Goal: Information Seeking & Learning: Learn about a topic

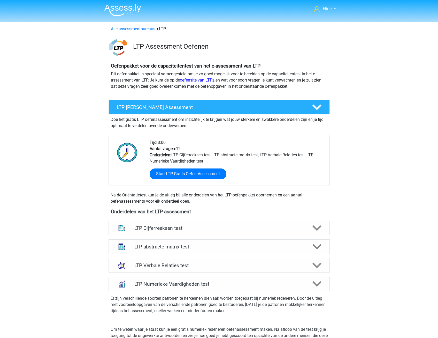
scroll to position [336, 0]
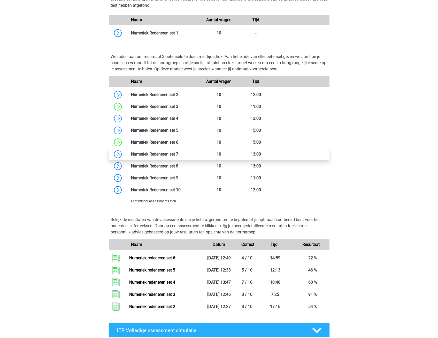
click at [178, 152] on link at bounding box center [178, 154] width 0 height 5
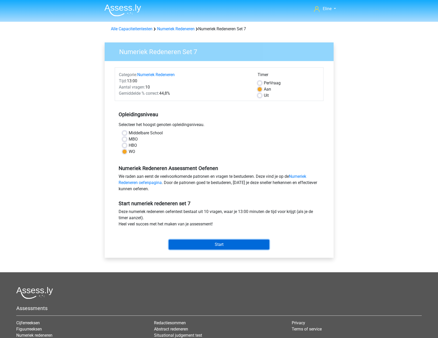
click at [214, 243] on input "Start" at bounding box center [219, 244] width 101 height 10
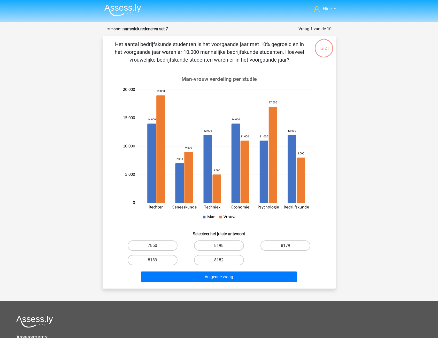
click at [216, 261] on label "8182" at bounding box center [219, 260] width 50 height 10
click at [219, 261] on input "8182" at bounding box center [220, 261] width 3 height 3
radio input "true"
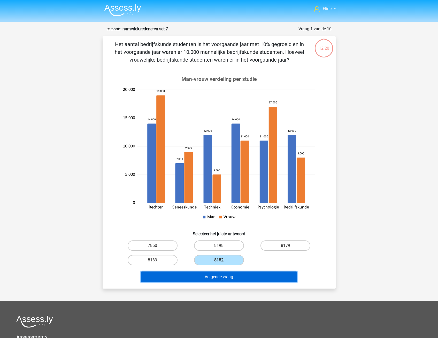
click at [213, 279] on button "Volgende vraag" at bounding box center [219, 276] width 156 height 11
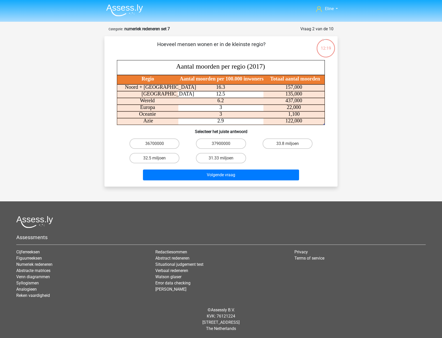
drag, startPoint x: 174, startPoint y: 44, endPoint x: 229, endPoint y: 48, distance: 54.7
click at [229, 48] on p "Hoeveel mensen wonen er in de kleinste regio?" at bounding box center [211, 48] width 197 height 16
click at [167, 144] on label "36700000" at bounding box center [155, 143] width 50 height 10
click at [158, 144] on input "36700000" at bounding box center [156, 145] width 3 height 3
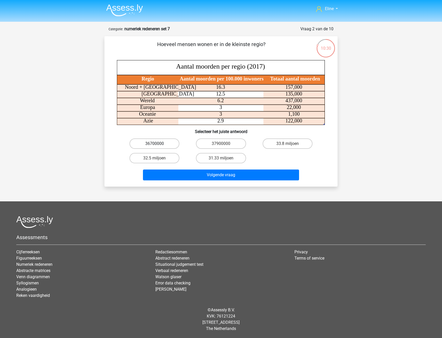
radio input "true"
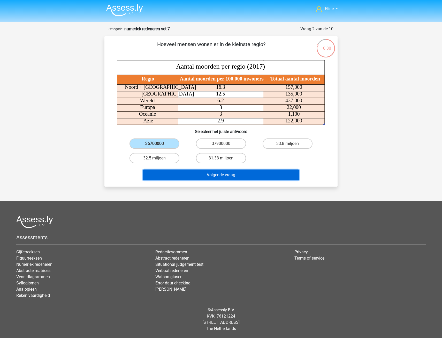
click at [170, 176] on button "Volgende vraag" at bounding box center [221, 174] width 156 height 11
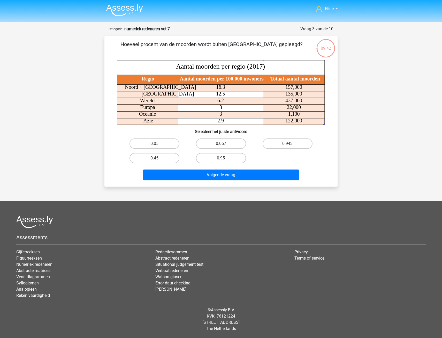
click at [226, 160] on label "0.95" at bounding box center [221, 158] width 50 height 10
click at [224, 160] on input "0.95" at bounding box center [222, 159] width 3 height 3
radio input "true"
click at [228, 158] on label "0.95" at bounding box center [221, 158] width 50 height 10
click at [224, 158] on input "0.95" at bounding box center [222, 159] width 3 height 3
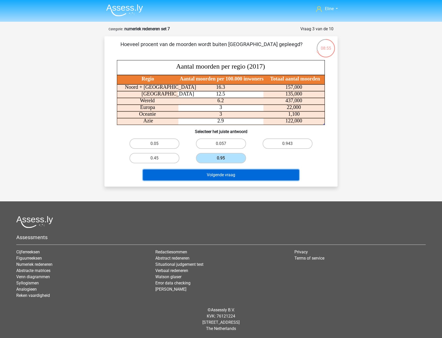
click at [275, 175] on button "Volgende vraag" at bounding box center [221, 174] width 156 height 11
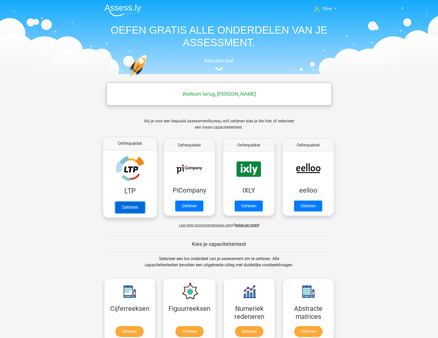
click at [135, 206] on link "Oefenen" at bounding box center [129, 206] width 29 height 11
click at [129, 204] on link "Oefenen" at bounding box center [129, 206] width 29 height 11
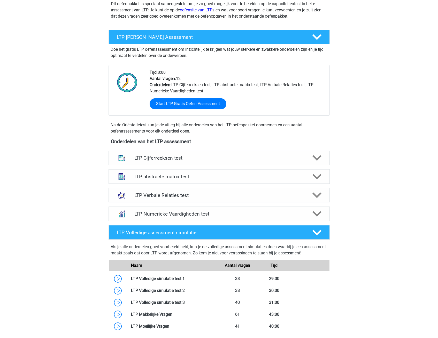
scroll to position [78, 0]
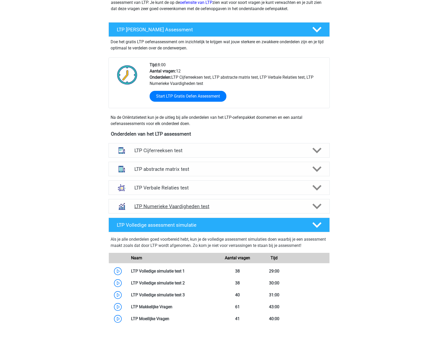
click at [314, 205] on polygon at bounding box center [317, 207] width 9 height 6
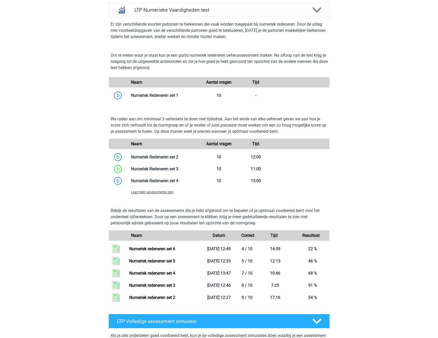
scroll to position [284, 0]
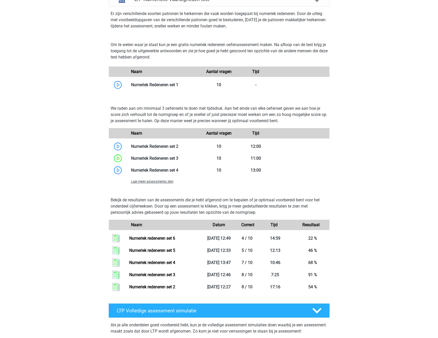
click at [165, 183] on span "Laat meer assessments zien" at bounding box center [152, 181] width 42 height 4
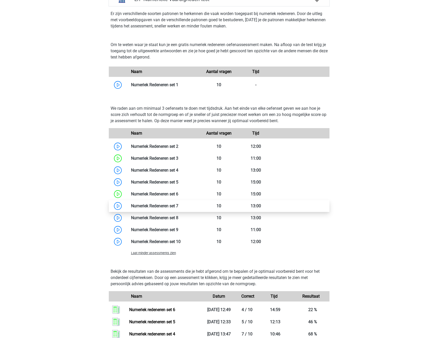
click at [178, 204] on link at bounding box center [178, 205] width 0 height 5
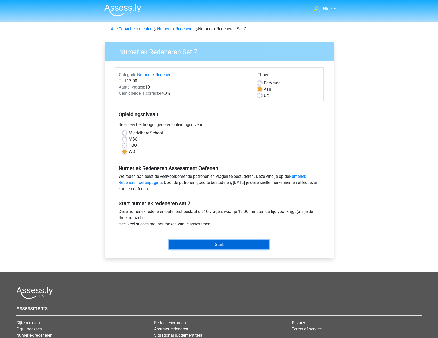
click at [213, 244] on input "Start" at bounding box center [219, 244] width 101 height 10
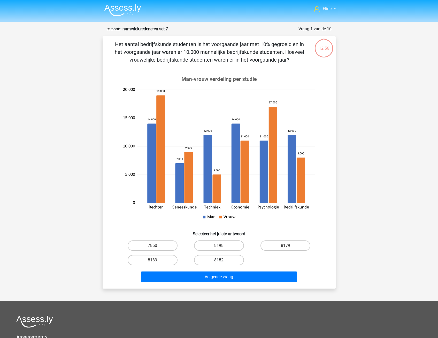
click at [214, 260] on label "8182" at bounding box center [219, 260] width 50 height 10
click at [219, 260] on input "8182" at bounding box center [220, 261] width 3 height 3
radio input "true"
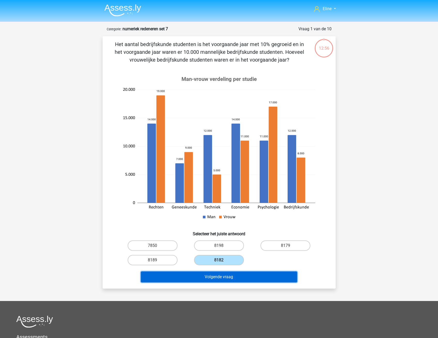
click at [205, 279] on button "Volgende vraag" at bounding box center [219, 276] width 156 height 11
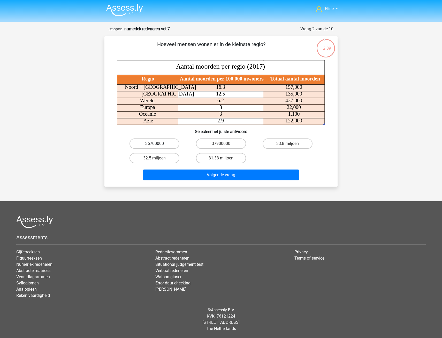
click at [163, 143] on label "36700000" at bounding box center [155, 143] width 50 height 10
click at [158, 144] on input "36700000" at bounding box center [156, 145] width 3 height 3
radio input "true"
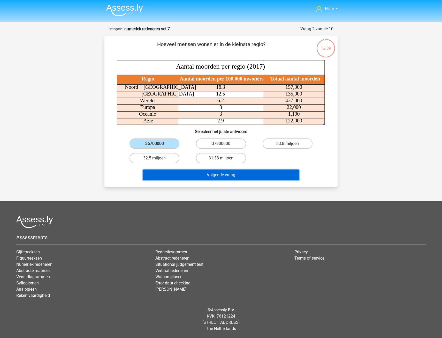
click at [163, 175] on button "Volgende vraag" at bounding box center [221, 174] width 156 height 11
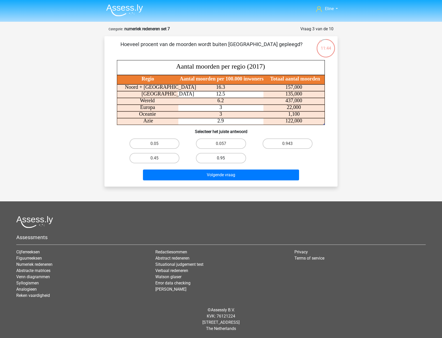
click at [217, 155] on label "0.95" at bounding box center [221, 158] width 50 height 10
click at [221, 158] on input "0.95" at bounding box center [222, 159] width 3 height 3
radio input "true"
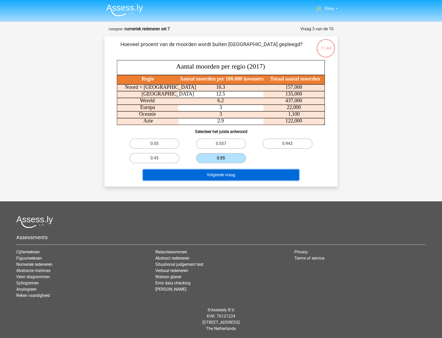
click at [211, 174] on button "Volgende vraag" at bounding box center [221, 174] width 156 height 11
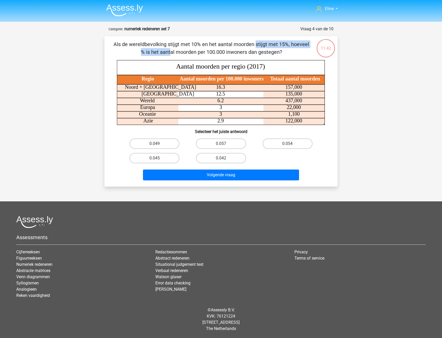
drag, startPoint x: 148, startPoint y: 43, endPoint x: 232, endPoint y: 47, distance: 83.6
click at [232, 47] on p "Als de wereldbevolking stijgt met 10% en het aantal moorden stijgt met 15%, hoe…" at bounding box center [211, 48] width 197 height 16
drag, startPoint x: 157, startPoint y: 55, endPoint x: 238, endPoint y: 55, distance: 81.7
click at [238, 55] on p "Als de wereldbevolking stijgt met 10% en het aantal moorden stijgt met 15%, hoe…" at bounding box center [211, 48] width 197 height 16
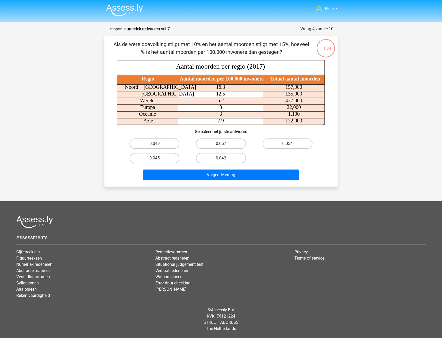
drag, startPoint x: 238, startPoint y: 55, endPoint x: 214, endPoint y: 54, distance: 24.9
click at [223, 54] on p "Als de wereldbevolking stijgt met 10% en het aantal moorden stijgt met 15%, hoe…" at bounding box center [211, 48] width 197 height 16
click at [292, 144] on label "0.054" at bounding box center [288, 143] width 50 height 10
click at [291, 144] on input "0.054" at bounding box center [289, 145] width 3 height 3
radio input "true"
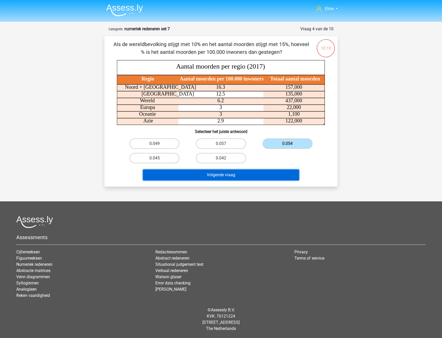
click at [252, 175] on button "Volgende vraag" at bounding box center [221, 174] width 156 height 11
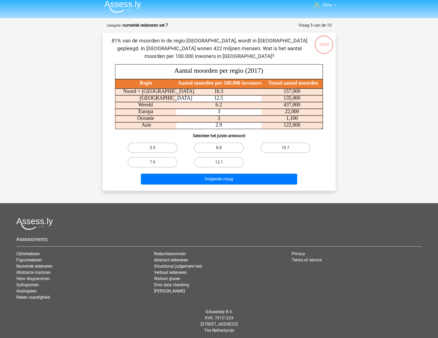
scroll to position [5, 0]
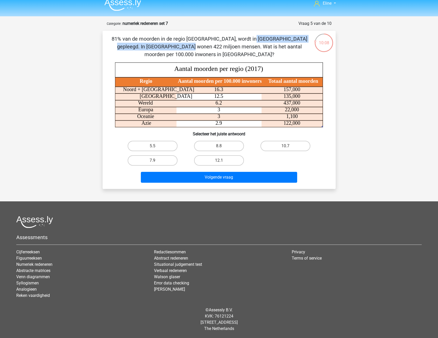
drag, startPoint x: 154, startPoint y: 37, endPoint x: 266, endPoint y: 40, distance: 111.5
click at [266, 40] on p "81% van de moorden in de regio Noord + Zuid Amerika, wordt in Zuid Amerika gepl…" at bounding box center [209, 46] width 197 height 23
drag, startPoint x: 266, startPoint y: 40, endPoint x: 211, endPoint y: 44, distance: 54.9
click at [211, 44] on p "81% van de moorden in de regio Noord + Zuid Amerika, wordt in Zuid Amerika gepl…" at bounding box center [209, 46] width 197 height 23
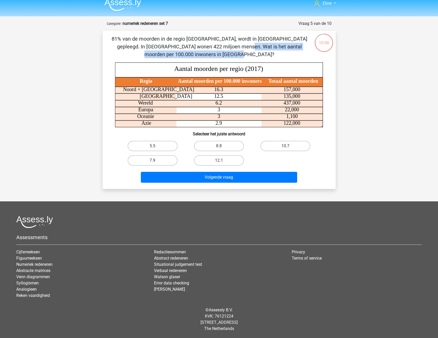
drag, startPoint x: 134, startPoint y: 44, endPoint x: 280, endPoint y: 48, distance: 145.7
click at [280, 48] on p "81% van de moorden in de regio Noord + Zuid Amerika, wordt in Zuid Amerika gepl…" at bounding box center [209, 46] width 197 height 23
drag, startPoint x: 280, startPoint y: 48, endPoint x: 268, endPoint y: 52, distance: 12.0
click at [280, 52] on p "81% van de moorden in de regio Noord + Zuid Amerika, wordt in Zuid Amerika gepl…" at bounding box center [209, 46] width 197 height 23
drag, startPoint x: 172, startPoint y: 52, endPoint x: 246, endPoint y: 52, distance: 74.2
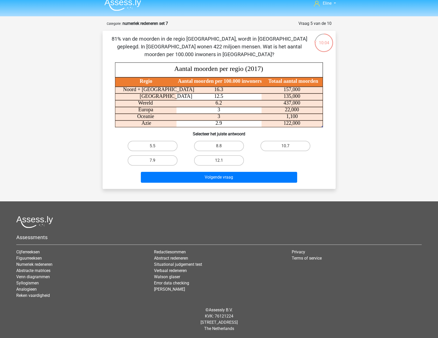
click at [246, 52] on p "81% van de moorden in de regio Noord + Zuid Amerika, wordt in Zuid Amerika gepl…" at bounding box center [209, 46] width 197 height 23
drag, startPoint x: 246, startPoint y: 52, endPoint x: 280, endPoint y: 53, distance: 33.6
click at [280, 53] on p "81% van de moorden in de regio Noord + Zuid Amerika, wordt in Zuid Amerika gepl…" at bounding box center [209, 46] width 197 height 23
click at [131, 148] on label "5.5" at bounding box center [153, 146] width 50 height 10
click at [153, 148] on input "5.5" at bounding box center [154, 147] width 3 height 3
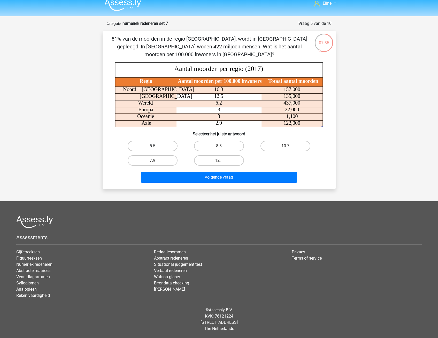
radio input "true"
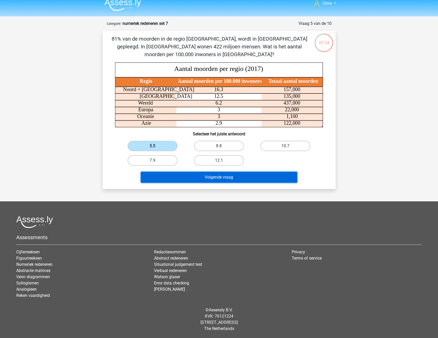
click at [148, 176] on button "Volgende vraag" at bounding box center [219, 177] width 156 height 11
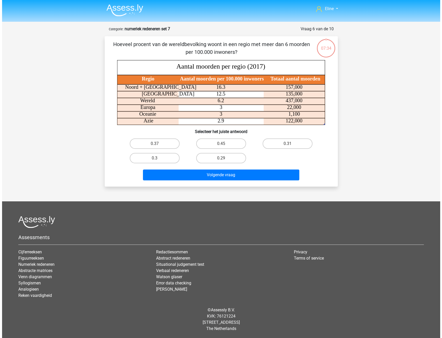
scroll to position [0, 0]
drag, startPoint x: 146, startPoint y: 44, endPoint x: 286, endPoint y: 45, distance: 140.2
click at [286, 45] on p "Hoeveel procent van de wereldbevolking woont in een regio met meer dan 6 moorde…" at bounding box center [211, 48] width 197 height 16
drag, startPoint x: 286, startPoint y: 45, endPoint x: 283, endPoint y: 48, distance: 4.4
click at [283, 48] on p "Hoeveel procent van de wereldbevolking woont in een regio met meer dan 6 moorde…" at bounding box center [211, 48] width 197 height 16
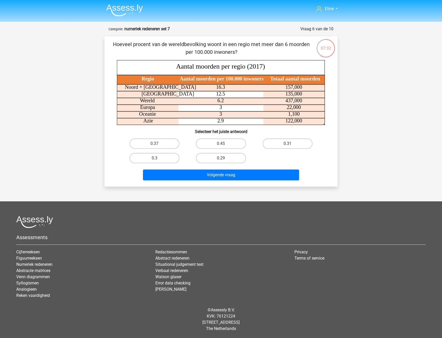
drag, startPoint x: 215, startPoint y: 41, endPoint x: 216, endPoint y: 51, distance: 10.7
click at [216, 51] on p "Hoeveel procent van de wereldbevolking woont in een regio met meer dan 6 moorde…" at bounding box center [211, 48] width 197 height 16
drag, startPoint x: 178, startPoint y: 43, endPoint x: 237, endPoint y: 45, distance: 59.0
click at [237, 45] on p "Hoeveel procent van de wereldbevolking woont in een regio met meer dan 6 moorde…" at bounding box center [211, 48] width 197 height 16
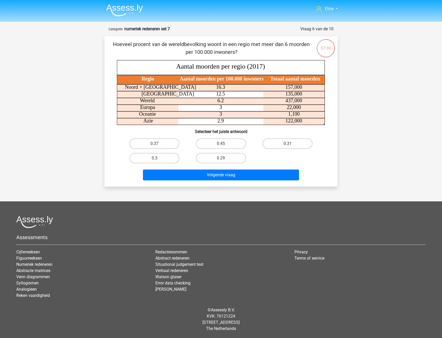
drag, startPoint x: 237, startPoint y: 45, endPoint x: 239, endPoint y: 50, distance: 5.0
click at [239, 50] on p "Hoeveel procent van de wereldbevolking woont in een regio met meer dan 6 moorde…" at bounding box center [211, 48] width 197 height 16
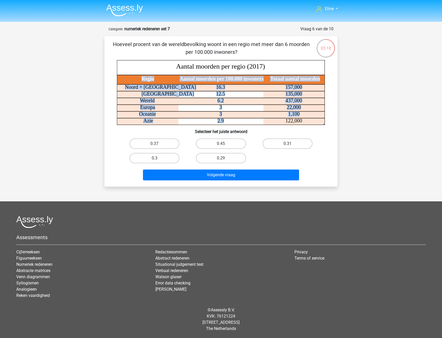
drag, startPoint x: 232, startPoint y: 103, endPoint x: 229, endPoint y: 121, distance: 18.1
click at [229, 121] on icon "Regio Aantal moorden per 100.000 inwoners Totaal aantal moorden Noord + Zuid Am…" at bounding box center [221, 92] width 208 height 65
drag, startPoint x: 229, startPoint y: 121, endPoint x: 231, endPoint y: 110, distance: 11.0
click at [231, 110] on icon "Regio Aantal moorden per 100.000 inwoners Totaal aantal moorden Noord + Zuid Am…" at bounding box center [221, 92] width 208 height 65
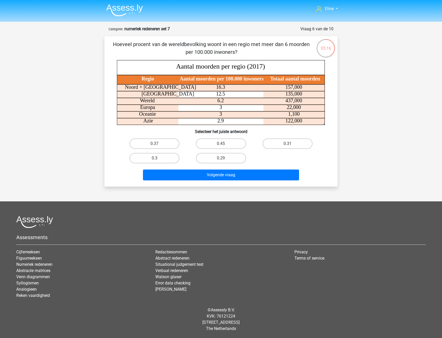
click at [165, 108] on icon at bounding box center [221, 107] width 208 height 7
click at [164, 112] on icon at bounding box center [221, 114] width 208 height 7
click at [164, 119] on icon at bounding box center [221, 121] width 208 height 7
drag, startPoint x: 172, startPoint y: 84, endPoint x: 173, endPoint y: 100, distance: 16.4
click at [173, 100] on icon "Regio Aantal moorden per 100.000 inwoners Totaal aantal moorden Noord + Zuid Am…" at bounding box center [221, 92] width 208 height 65
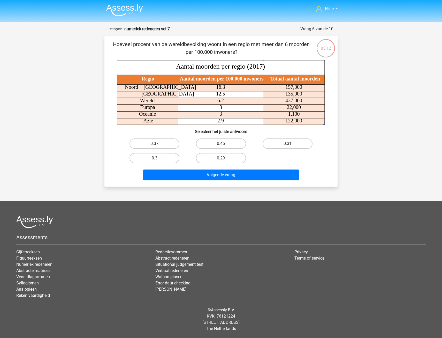
click at [171, 116] on icon at bounding box center [221, 114] width 208 height 7
click at [202, 143] on label "0.45" at bounding box center [221, 143] width 50 height 10
click at [221, 144] on input "0.45" at bounding box center [222, 145] width 3 height 3
radio input "true"
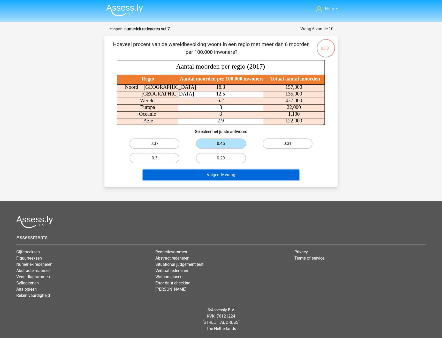
click at [205, 175] on button "Volgende vraag" at bounding box center [221, 174] width 156 height 11
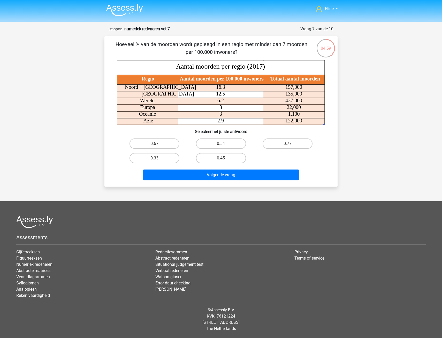
drag, startPoint x: 171, startPoint y: 42, endPoint x: 264, endPoint y: 44, distance: 92.6
click at [264, 44] on p "Hoeveel % van de moorden wordt gepleegd in een regio met minder dan 7 moorden p…" at bounding box center [211, 48] width 197 height 16
drag, startPoint x: 264, startPoint y: 44, endPoint x: 253, endPoint y: 51, distance: 12.9
click at [257, 51] on p "Hoeveel % van de moorden wordt gepleegd in een regio met minder dan 7 moorden p…" at bounding box center [211, 48] width 197 height 16
drag, startPoint x: 250, startPoint y: 50, endPoint x: 116, endPoint y: 42, distance: 134.3
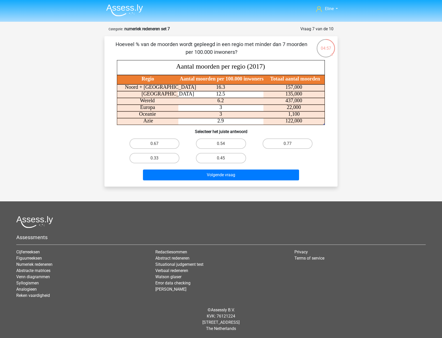
click at [116, 42] on p "Hoeveel % van de moorden wordt gepleegd in een regio met minder dan 7 moorden p…" at bounding box center [211, 48] width 197 height 16
click at [245, 51] on p "Hoeveel % van de moorden wordt gepleegd in een regio met minder dan 7 moorden p…" at bounding box center [211, 48] width 197 height 16
click at [166, 157] on label "0.33" at bounding box center [155, 158] width 50 height 10
click at [158, 158] on input "0.33" at bounding box center [156, 159] width 3 height 3
radio input "true"
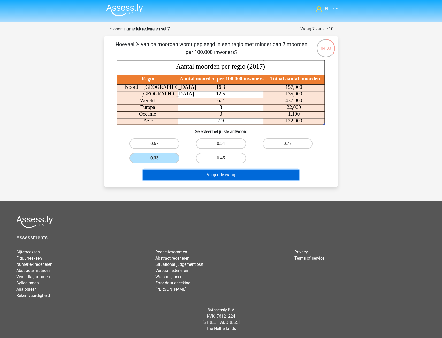
click at [167, 174] on button "Volgende vraag" at bounding box center [221, 174] width 156 height 11
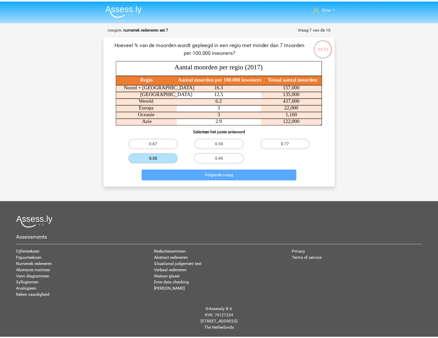
scroll to position [5, 0]
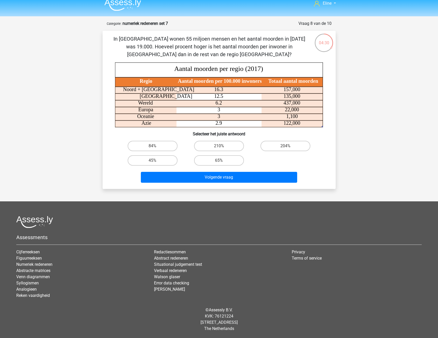
drag, startPoint x: 161, startPoint y: 39, endPoint x: 241, endPoint y: 56, distance: 81.7
click at [241, 56] on p "In Zuid Afrika wonen 55 miljoen mensen en het aantal moorden in 2017 was 19.000…" at bounding box center [209, 46] width 197 height 23
drag, startPoint x: 241, startPoint y: 56, endPoint x: 185, endPoint y: 43, distance: 57.3
click at [185, 43] on p "In Zuid Afrika wonen 55 miljoen mensen en het aantal moorden in 2017 was 19.000…" at bounding box center [209, 46] width 197 height 23
drag, startPoint x: 170, startPoint y: 39, endPoint x: 299, endPoint y: 35, distance: 129.1
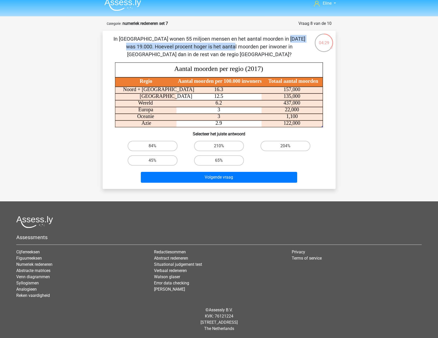
click at [299, 35] on p "In Zuid Afrika wonen 55 miljoen mensen en het aantal moorden in 2017 was 19.000…" at bounding box center [209, 46] width 197 height 23
drag, startPoint x: 299, startPoint y: 35, endPoint x: 248, endPoint y: 43, distance: 51.8
click at [248, 43] on p "In Zuid Afrika wonen 55 miljoen mensen en het aantal moorden in 2017 was 19.000…" at bounding box center [209, 46] width 197 height 23
drag, startPoint x: 145, startPoint y: 41, endPoint x: 248, endPoint y: 44, distance: 103.5
click at [248, 44] on p "In Zuid Afrika wonen 55 miljoen mensen en het aantal moorden in 2017 was 19.000…" at bounding box center [209, 46] width 197 height 23
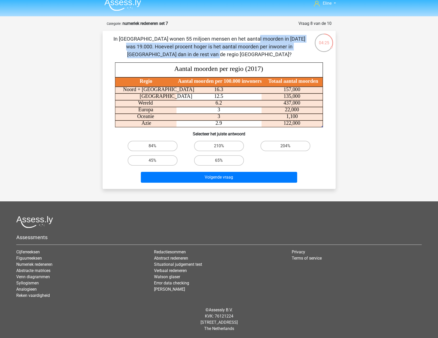
click at [248, 44] on p "In Zuid Afrika wonen 55 miljoen mensen en het aantal moorden in 2017 was 19.000…" at bounding box center [209, 46] width 197 height 23
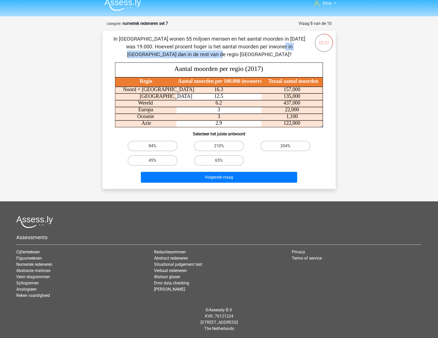
drag, startPoint x: 150, startPoint y: 45, endPoint x: 251, endPoint y: 45, distance: 100.6
click at [251, 45] on p "In Zuid Afrika wonen 55 miljoen mensen en het aantal moorden in 2017 was 19.000…" at bounding box center [209, 46] width 197 height 23
drag, startPoint x: 251, startPoint y: 45, endPoint x: 248, endPoint y: 56, distance: 10.7
click at [248, 56] on p "In Zuid Afrika wonen 55 miljoen mensen en het aantal moorden in 2017 was 19.000…" at bounding box center [209, 46] width 197 height 23
drag, startPoint x: 191, startPoint y: 47, endPoint x: 262, endPoint y: 48, distance: 70.9
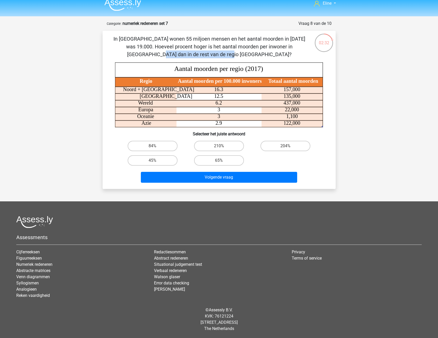
click at [262, 48] on p "In Zuid Afrika wonen 55 miljoen mensen en het aantal moorden in 2017 was 19.000…" at bounding box center [209, 46] width 197 height 23
click at [261, 48] on p "In Zuid Afrika wonen 55 miljoen mensen en het aantal moorden in 2017 was 19.000…" at bounding box center [209, 46] width 197 height 23
drag, startPoint x: 244, startPoint y: 58, endPoint x: 211, endPoint y: 49, distance: 34.3
click at [211, 49] on p "In Zuid Afrika wonen 55 miljoen mensen en het aantal moorden in 2017 was 19.000…" at bounding box center [209, 46] width 197 height 23
drag, startPoint x: 211, startPoint y: 49, endPoint x: 208, endPoint y: 54, distance: 5.5
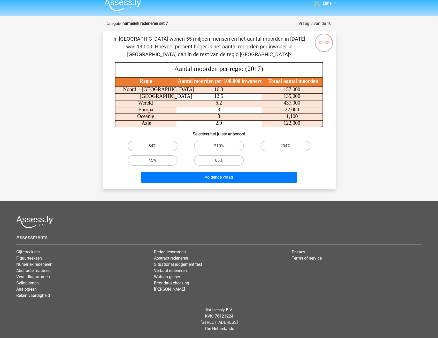
click at [208, 54] on p "In Zuid Afrika wonen 55 miljoen mensen en het aantal moorden in 2017 was 19.000…" at bounding box center [209, 46] width 197 height 23
click at [216, 163] on label "65%" at bounding box center [219, 160] width 50 height 10
click at [219, 163] on input "65%" at bounding box center [220, 161] width 3 height 3
radio input "true"
click at [169, 161] on label "45%" at bounding box center [153, 160] width 50 height 10
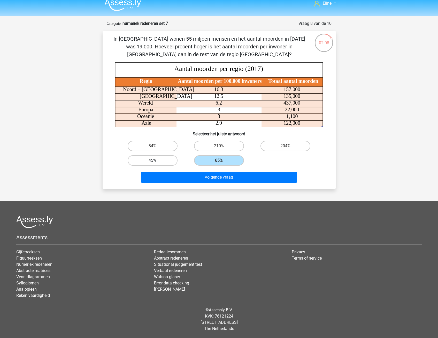
click at [156, 161] on input "45%" at bounding box center [154, 161] width 3 height 3
radio input "true"
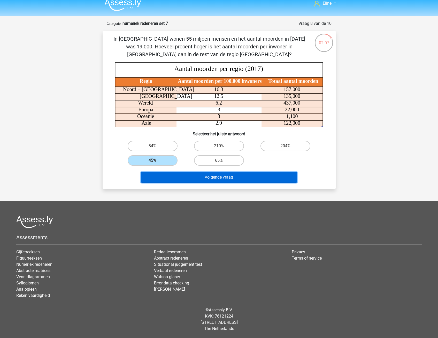
click at [174, 182] on button "Volgende vraag" at bounding box center [219, 177] width 156 height 11
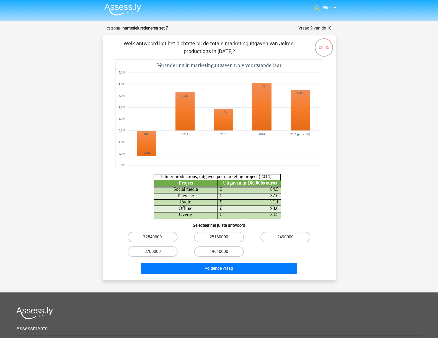
scroll to position [0, 0]
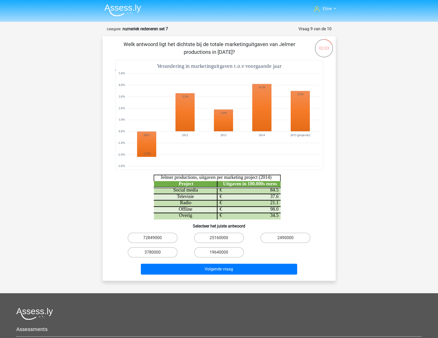
drag, startPoint x: 166, startPoint y: 44, endPoint x: 260, endPoint y: 49, distance: 94.5
click at [260, 49] on p "Welk antwoord ligt het dichtste bij de totale marketinguitgaven van Jelmer prod…" at bounding box center [209, 48] width 197 height 16
drag, startPoint x: 156, startPoint y: 43, endPoint x: 245, endPoint y: 45, distance: 88.5
click at [245, 45] on p "Welk antwoord ligt het dichtste bij de totale marketinguitgaven van Jelmer prod…" at bounding box center [209, 48] width 197 height 16
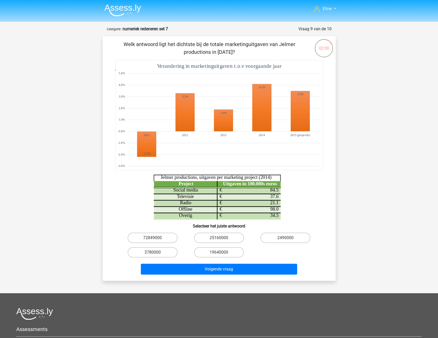
click at [142, 194] on icon "Project Uitgaven in 100.000s euros Social media 84.5 € Televisie 37.6 € Radio 2…" at bounding box center [219, 139] width 208 height 159
drag, startPoint x: 206, startPoint y: 178, endPoint x: 261, endPoint y: 179, distance: 55.4
click at [261, 179] on tspan "Jelmer productions, uitgaven per marketing project (2014)" at bounding box center [216, 177] width 111 height 5
drag, startPoint x: 261, startPoint y: 179, endPoint x: 316, endPoint y: 199, distance: 58.8
click at [316, 199] on icon "Project Uitgaven in 100.000s euros Social media 84.5 € Televisie 37.6 € Radio 2…" at bounding box center [219, 139] width 208 height 159
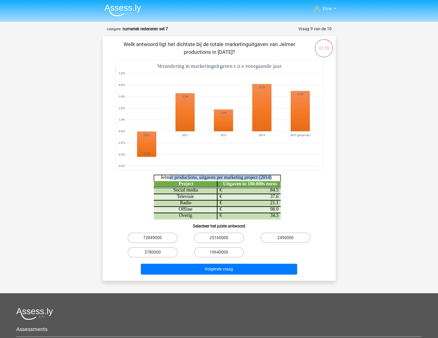
drag, startPoint x: 169, startPoint y: 176, endPoint x: 266, endPoint y: 175, distance: 97.8
click at [266, 175] on icon "Project Uitgaven in 100.000s euros Social media 84.5 € Televisie 37.6 € Radio 2…" at bounding box center [219, 139] width 208 height 159
drag, startPoint x: 266, startPoint y: 175, endPoint x: 258, endPoint y: 186, distance: 13.7
click at [258, 186] on tspan "Uitgaven in 100.000s euros" at bounding box center [250, 183] width 54 height 5
drag, startPoint x: 189, startPoint y: 66, endPoint x: 278, endPoint y: 65, distance: 88.7
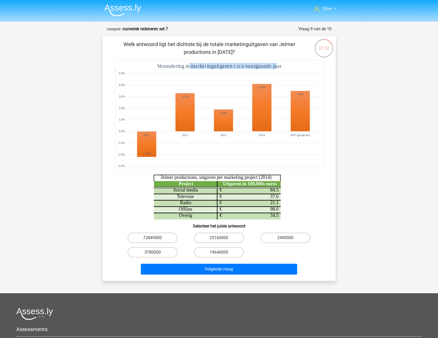
click at [278, 65] on tspan "Verandering in marketinguitgaven t.o.v voorgaande jaar" at bounding box center [219, 66] width 125 height 6
click at [327, 197] on div "Project Uitgaven in 100.000s euros Social media 84.5 € Televisie 37.6 € Radio 2…" at bounding box center [219, 139] width 217 height 159
click at [217, 192] on icon at bounding box center [217, 203] width 0 height 31
drag, startPoint x: 182, startPoint y: 178, endPoint x: 271, endPoint y: 180, distance: 89.2
click at [271, 180] on tspan "Jelmer productions, uitgaven per marketing project (2014)" at bounding box center [216, 177] width 111 height 5
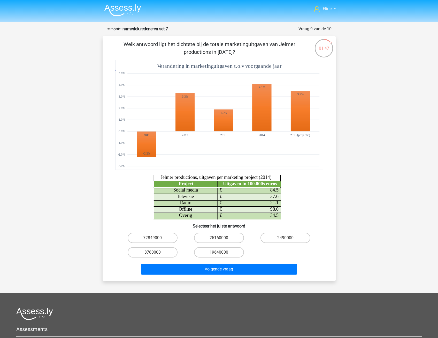
drag, startPoint x: 271, startPoint y: 180, endPoint x: 243, endPoint y: 183, distance: 28.6
click at [243, 183] on tspan "Uitgaven in 100.000s euros" at bounding box center [250, 183] width 54 height 5
drag, startPoint x: 228, startPoint y: 183, endPoint x: 286, endPoint y: 182, distance: 57.7
click at [286, 182] on icon "Project Uitgaven in 100.000s euros Social media 84.5 € Televisie 37.6 € Radio 2…" at bounding box center [219, 139] width 208 height 159
drag, startPoint x: 286, startPoint y: 182, endPoint x: 284, endPoint y: 187, distance: 5.2
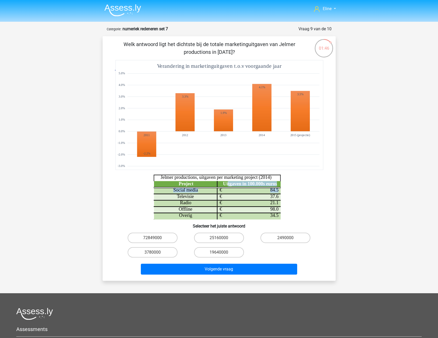
click at [286, 187] on icon "Project Uitgaven in 100.000s euros Social media 84.5 € Televisie 37.6 € Radio 2…" at bounding box center [219, 139] width 208 height 159
click at [216, 239] on label "25160000" at bounding box center [219, 238] width 50 height 10
click at [219, 239] on input "25160000" at bounding box center [220, 239] width 3 height 3
radio input "true"
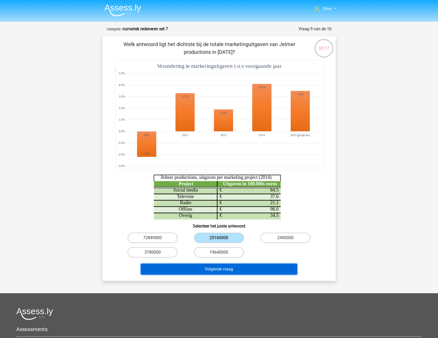
click at [209, 269] on button "Volgende vraag" at bounding box center [219, 269] width 156 height 11
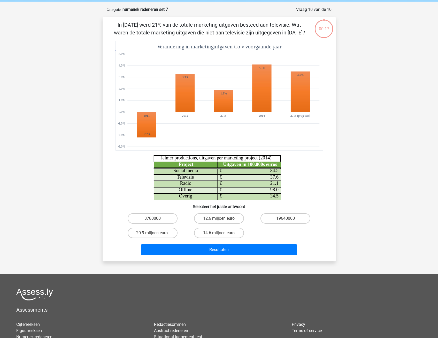
scroll to position [26, 0]
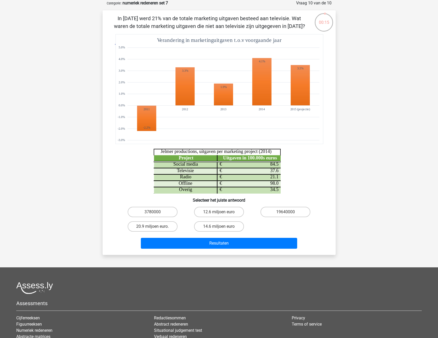
drag, startPoint x: 159, startPoint y: 22, endPoint x: 222, endPoint y: 24, distance: 63.6
click at [222, 24] on p "In 2013 werd 21% van de totale marketing uitgaven besteed aan televisie. Wat wa…" at bounding box center [209, 22] width 197 height 16
drag, startPoint x: 222, startPoint y: 24, endPoint x: 218, endPoint y: 25, distance: 4.7
click at [223, 24] on p "In 2013 werd 21% van de totale marketing uitgaven besteed aan televisie. Wat wa…" at bounding box center [209, 22] width 197 height 16
drag, startPoint x: 177, startPoint y: 19, endPoint x: 279, endPoint y: 18, distance: 102.2
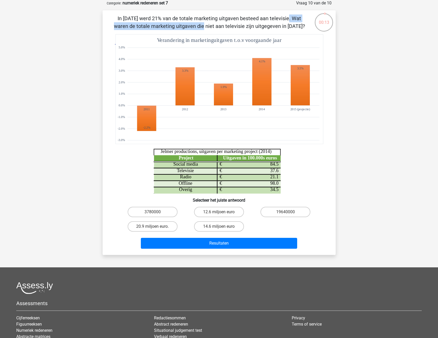
click at [279, 18] on p "In 2013 werd 21% van de totale marketing uitgaven besteed aan televisie. Wat wa…" at bounding box center [209, 22] width 197 height 16
click at [277, 19] on p "In 2013 werd 21% van de totale marketing uitgaven besteed aan televisie. Wat wa…" at bounding box center [209, 22] width 197 height 16
drag, startPoint x: 145, startPoint y: 25, endPoint x: 231, endPoint y: 27, distance: 85.9
click at [231, 27] on p "In 2013 werd 21% van de totale marketing uitgaven besteed aan televisie. Wat wa…" at bounding box center [209, 22] width 197 height 16
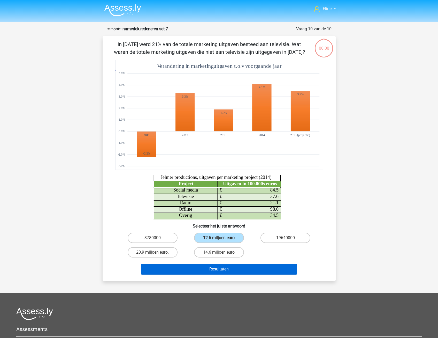
scroll to position [26, 0]
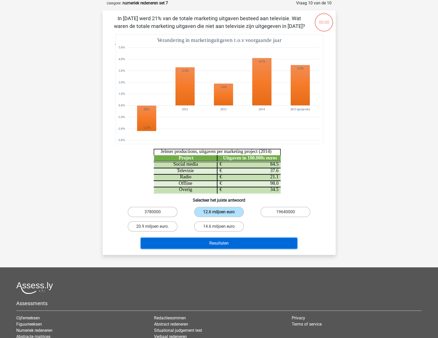
click at [189, 247] on button "Resultaten" at bounding box center [219, 243] width 156 height 11
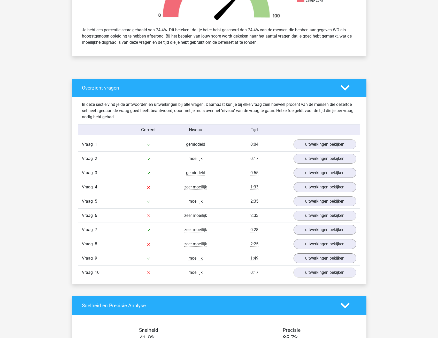
scroll to position [207, 0]
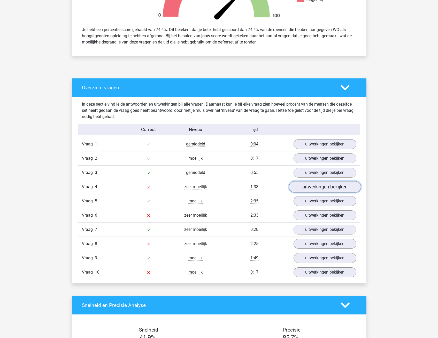
click at [304, 185] on link "uitwerkingen bekijken" at bounding box center [325, 186] width 72 height 11
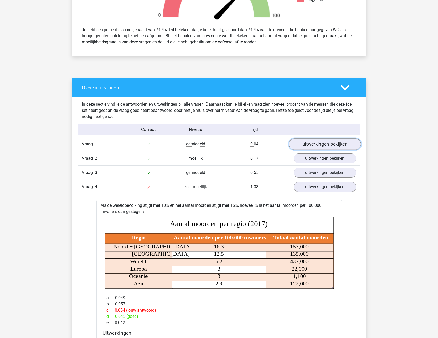
click at [300, 147] on link "uitwerkingen bekijken" at bounding box center [325, 144] width 72 height 11
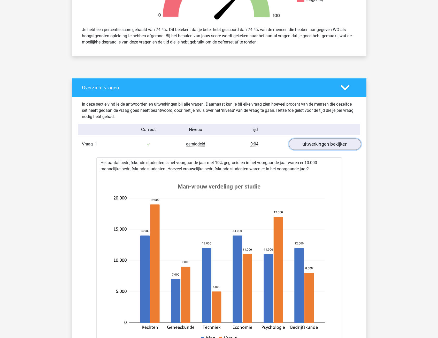
click at [314, 142] on link "uitwerkingen bekijken" at bounding box center [325, 144] width 72 height 11
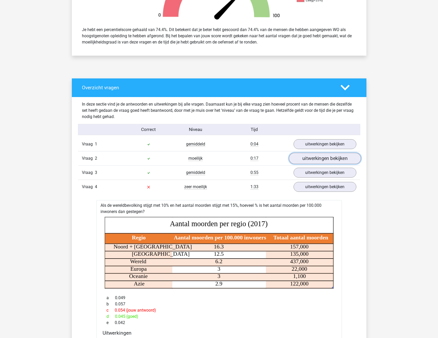
click at [306, 157] on link "uitwerkingen bekijken" at bounding box center [325, 158] width 72 height 11
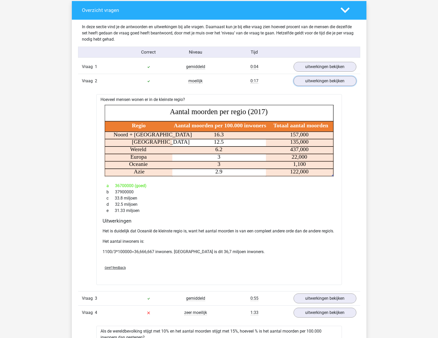
scroll to position [284, 0]
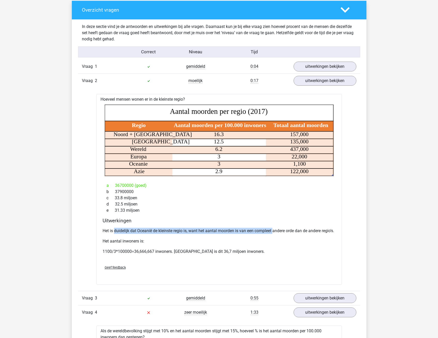
drag, startPoint x: 114, startPoint y: 229, endPoint x: 275, endPoint y: 231, distance: 160.9
click at [275, 231] on p "Het is duidelijk dat Oceanië de kleinste regio is, want het aantal moorden is v…" at bounding box center [219, 231] width 233 height 6
drag, startPoint x: 275, startPoint y: 231, endPoint x: 258, endPoint y: 241, distance: 19.7
click at [260, 241] on div "Het is duidelijk dat Oceanië de kleinste regio is, want het aantal moorden is v…" at bounding box center [219, 243] width 233 height 35
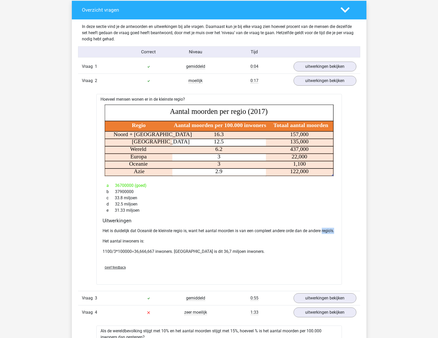
drag, startPoint x: 103, startPoint y: 235, endPoint x: 121, endPoint y: 236, distance: 17.9
click at [121, 236] on div "Uitwerkingen Het is duidelijk dat Oceanië de kleinste regio is, want het aantal…" at bounding box center [219, 239] width 237 height 43
drag, startPoint x: 121, startPoint y: 236, endPoint x: 166, endPoint y: 246, distance: 45.2
click at [166, 244] on p "Het aantal inwoners is:" at bounding box center [219, 241] width 233 height 6
drag, startPoint x: 106, startPoint y: 259, endPoint x: 127, endPoint y: 259, distance: 20.7
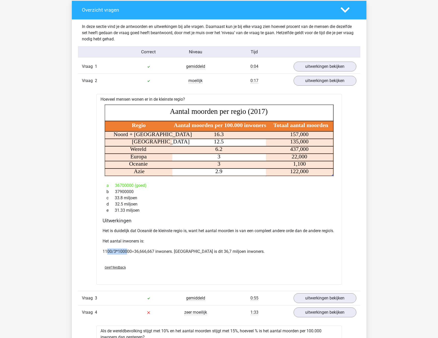
click at [127, 254] on p "1100/3*100000=36,666,667 inwoners. Afgerond is dit 36,7 miljoen inwoners." at bounding box center [219, 251] width 233 height 6
drag, startPoint x: 127, startPoint y: 259, endPoint x: 132, endPoint y: 265, distance: 7.7
click at [132, 261] on div "Het is duidelijk dat Oceanië de kleinste regio is, want het aantal moorden is v…" at bounding box center [219, 243] width 233 height 35
click at [318, 81] on link "uitwerkingen bekijken" at bounding box center [325, 80] width 72 height 11
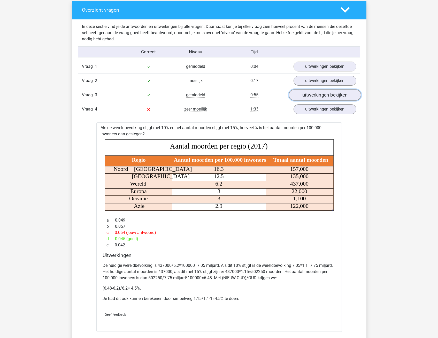
click at [313, 96] on link "uitwerkingen bekijken" at bounding box center [325, 94] width 72 height 11
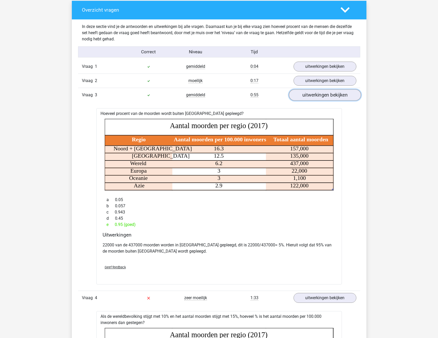
click at [350, 95] on link "uitwerkingen bekijken" at bounding box center [325, 94] width 72 height 11
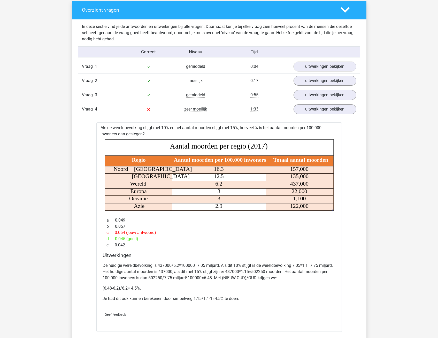
drag, startPoint x: 156, startPoint y: 126, endPoint x: 155, endPoint y: 131, distance: 5.2
click at [155, 131] on div "Als de wereldbevolking stijgt met 10% en het aantal moorden stijgt met 15%, hoe…" at bounding box center [219, 226] width 246 height 209
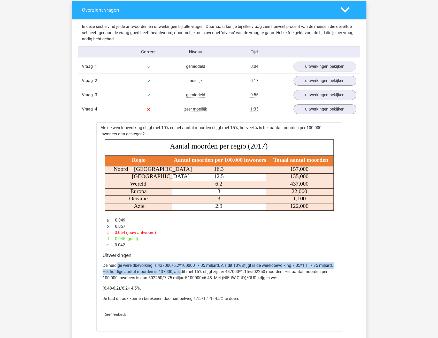
drag, startPoint x: 116, startPoint y: 264, endPoint x: 182, endPoint y: 270, distance: 66.2
click at [182, 270] on p "De huidige wereldbevolking is 437000/6.2*100000=7.05 miljard. Als dit 10% stijg…" at bounding box center [219, 271] width 233 height 19
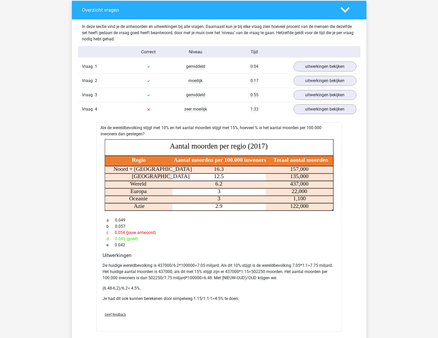
drag, startPoint x: 182, startPoint y: 270, endPoint x: 182, endPoint y: 288, distance: 17.8
click at [182, 288] on p "(6.48-6.2)/6.2= 4.5%." at bounding box center [219, 288] width 233 height 6
drag, startPoint x: 154, startPoint y: 265, endPoint x: 181, endPoint y: 266, distance: 26.6
click at [181, 266] on p "De huidige wereldbevolking is 437000/6.2*100000=7.05 miljard. Als dit 10% stijg…" at bounding box center [219, 271] width 233 height 19
drag, startPoint x: 181, startPoint y: 266, endPoint x: 181, endPoint y: 284, distance: 18.6
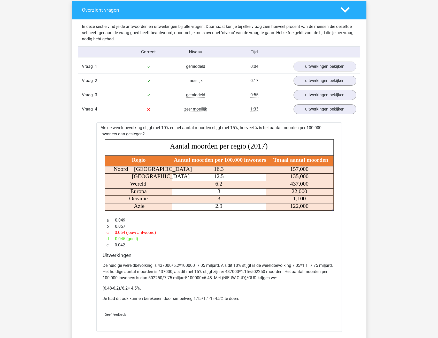
click at [181, 284] on div "De huidige wereldbevolking is 437000/6.2*100000=7.05 miljard. Als dit 10% stijg…" at bounding box center [219, 284] width 233 height 48
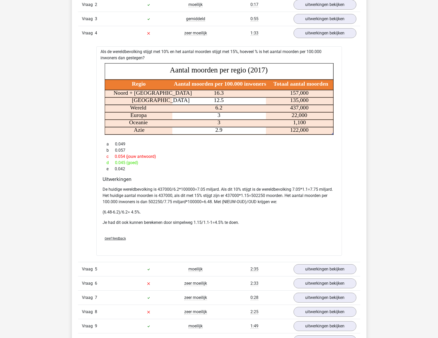
scroll to position [362, 0]
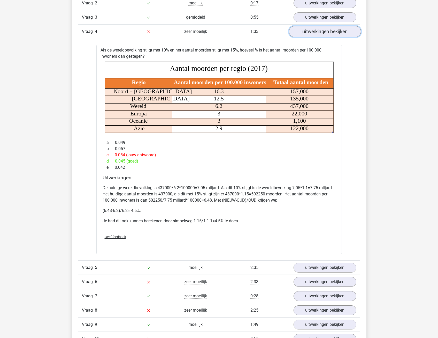
click at [307, 33] on link "uitwerkingen bekijken" at bounding box center [325, 31] width 72 height 11
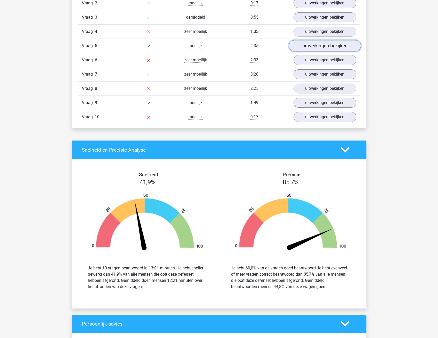
click at [312, 42] on link "uitwerkingen bekijken" at bounding box center [325, 45] width 72 height 11
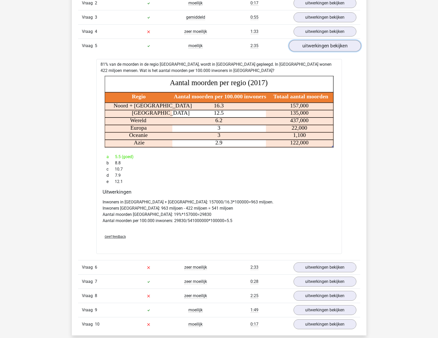
click at [314, 46] on link "uitwerkingen bekijken" at bounding box center [325, 45] width 72 height 11
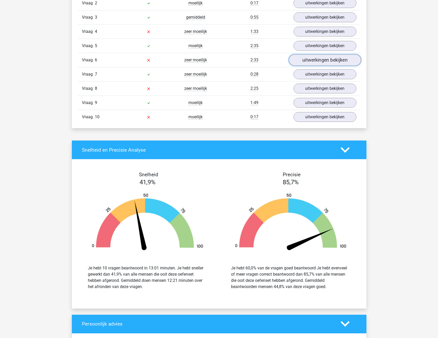
click at [308, 61] on link "uitwerkingen bekijken" at bounding box center [325, 60] width 72 height 11
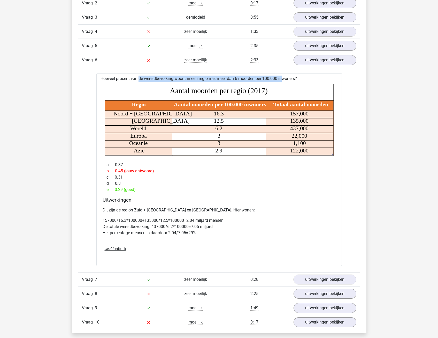
drag, startPoint x: 125, startPoint y: 78, endPoint x: 266, endPoint y: 82, distance: 140.7
click at [266, 82] on div "Hoeveel procent van de wereldbevolking woont in een regio met meer dan 6 moorde…" at bounding box center [219, 169] width 246 height 192
drag, startPoint x: 266, startPoint y: 82, endPoint x: 246, endPoint y: 169, distance: 89.8
click at [247, 169] on div "b 0.45 (jouw antwoord)" at bounding box center [219, 171] width 233 height 6
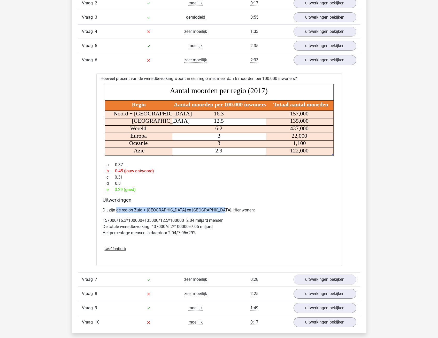
drag, startPoint x: 117, startPoint y: 209, endPoint x: 214, endPoint y: 212, distance: 96.5
click at [214, 212] on p "Dit zijn de regio's Zuid + Noord Amerika en Afrika. Hier wonen:" at bounding box center [219, 210] width 233 height 6
click at [148, 220] on p "157000/16.3*100000+135000/12.5*100000=2.04 miljard mensen De totale wereldbevol…" at bounding box center [219, 226] width 233 height 19
click at [225, 138] on icon "Regio Aantal moorden per 100.000 inwoners Totaal aantal moorden Noord + Zuid Am…" at bounding box center [219, 119] width 229 height 71
click at [224, 144] on icon at bounding box center [219, 144] width 229 height 8
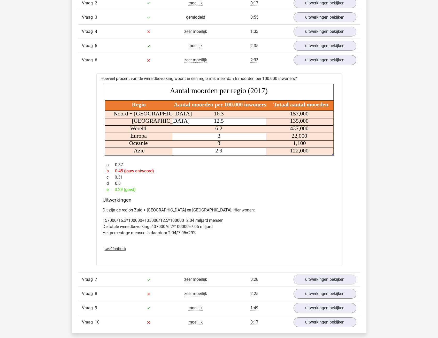
drag, startPoint x: 223, startPoint y: 148, endPoint x: 215, endPoint y: 152, distance: 9.1
click at [223, 148] on icon "Regio Aantal moorden per 100.000 inwoners Totaal aantal moorden Noord + Zuid Am…" at bounding box center [219, 119] width 229 height 71
drag, startPoint x: 196, startPoint y: 113, endPoint x: 197, endPoint y: 121, distance: 7.9
click at [197, 121] on icon "Regio Aantal moorden per 100.000 inwoners Totaal aantal moorden Noord + Zuid Am…" at bounding box center [219, 119] width 229 height 71
drag, startPoint x: 197, startPoint y: 121, endPoint x: 193, endPoint y: 177, distance: 56.3
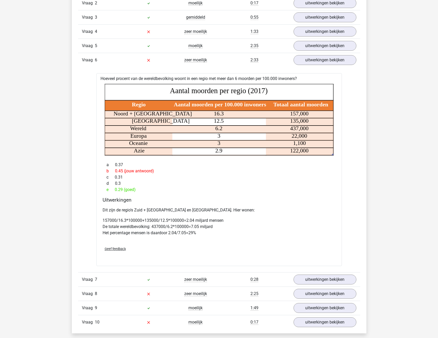
click at [201, 168] on div "b 0.45 (jouw antwoord)" at bounding box center [219, 171] width 233 height 6
drag, startPoint x: 110, startPoint y: 222, endPoint x: 220, endPoint y: 224, distance: 109.7
click at [220, 224] on p "157000/16.3*100000+135000/12.5*100000=2.04 miljard mensen De totale wereldbevol…" at bounding box center [219, 226] width 233 height 19
drag, startPoint x: 220, startPoint y: 224, endPoint x: 186, endPoint y: 236, distance: 36.3
click at [217, 240] on div "Dit zijn de regio's Zuid + Noord Amerika en Afrika. Hier wonen: 157000/16.3*100…" at bounding box center [219, 223] width 233 height 37
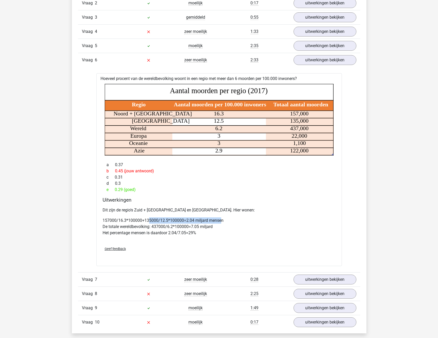
drag, startPoint x: 148, startPoint y: 221, endPoint x: 221, endPoint y: 221, distance: 73.2
click at [221, 221] on p "157000/16.3*100000+135000/12.5*100000=2.04 miljard mensen De totale wereldbevol…" at bounding box center [219, 226] width 233 height 19
drag, startPoint x: 221, startPoint y: 221, endPoint x: 141, endPoint y: 226, distance: 80.3
click at [143, 225] on p "157000/16.3*100000+135000/12.5*100000=2.04 miljard mensen De totale wereldbevol…" at bounding box center [219, 226] width 233 height 19
drag, startPoint x: 112, startPoint y: 227, endPoint x: 201, endPoint y: 226, distance: 89.5
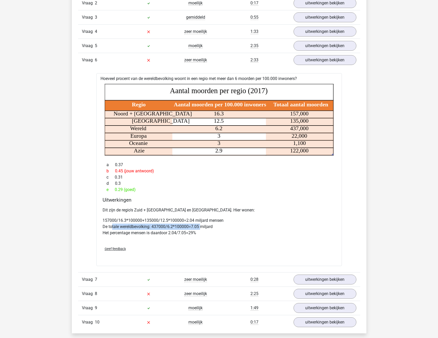
click at [201, 226] on p "157000/16.3*100000+135000/12.5*100000=2.04 miljard mensen De totale wereldbevol…" at bounding box center [219, 226] width 233 height 19
drag, startPoint x: 201, startPoint y: 226, endPoint x: 198, endPoint y: 233, distance: 7.6
click at [203, 233] on p "157000/16.3*100000+135000/12.5*100000=2.04 miljard mensen De totale wereldbevol…" at bounding box center [219, 226] width 233 height 19
drag, startPoint x: 108, startPoint y: 233, endPoint x: 180, endPoint y: 233, distance: 72.4
click at [180, 233] on p "157000/16.3*100000+135000/12.5*100000=2.04 miljard mensen De totale wereldbevol…" at bounding box center [219, 226] width 233 height 19
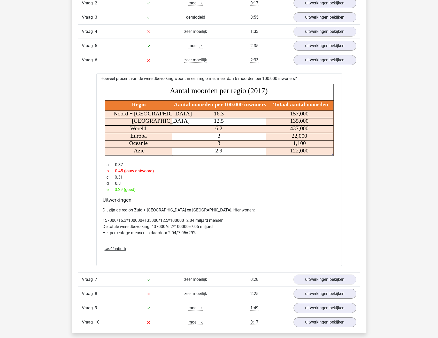
drag, startPoint x: 180, startPoint y: 233, endPoint x: 170, endPoint y: 251, distance: 20.6
click at [170, 251] on div "Geef feedback" at bounding box center [219, 248] width 237 height 13
click at [308, 59] on link "uitwerkingen bekijken" at bounding box center [325, 60] width 72 height 11
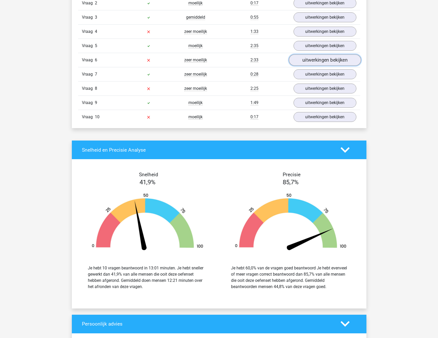
click at [308, 59] on link "uitwerkingen bekijken" at bounding box center [325, 60] width 72 height 11
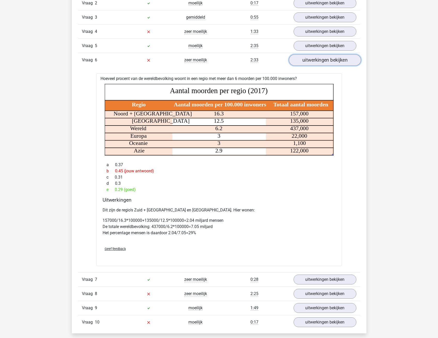
click at [308, 59] on link "uitwerkingen bekijken" at bounding box center [325, 60] width 72 height 11
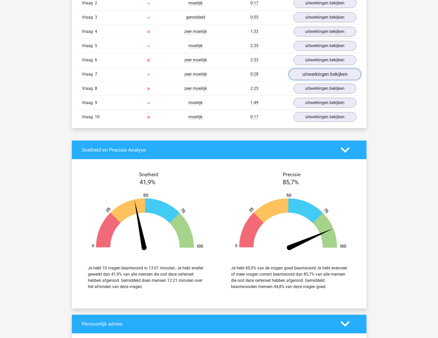
click at [310, 76] on link "uitwerkingen bekijken" at bounding box center [325, 74] width 72 height 11
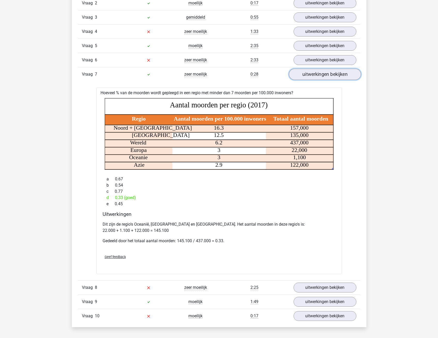
click at [308, 76] on link "uitwerkingen bekijken" at bounding box center [325, 74] width 72 height 11
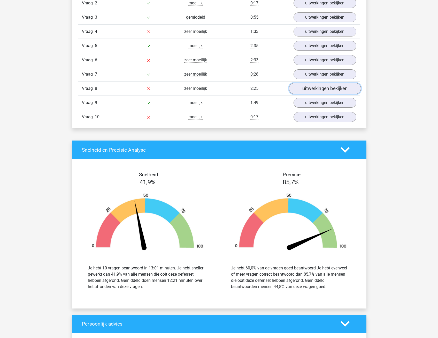
click at [310, 86] on link "uitwerkingen bekijken" at bounding box center [325, 88] width 72 height 11
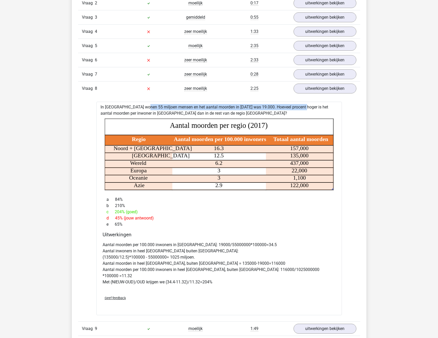
drag, startPoint x: 126, startPoint y: 109, endPoint x: 286, endPoint y: 109, distance: 159.8
click at [286, 109] on div "In Zuid Afrika wonen 55 miljoen mensen en het aantal moorden in 2017 was 19.000…" at bounding box center [219, 208] width 246 height 213
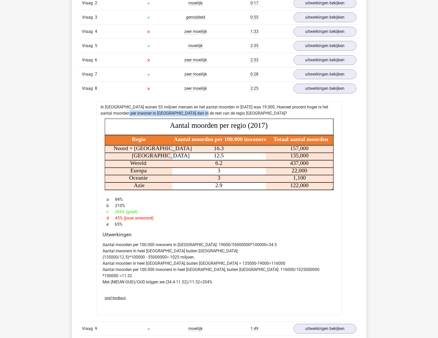
drag, startPoint x: 120, startPoint y: 115, endPoint x: 186, endPoint y: 115, distance: 65.7
click at [186, 115] on div "In Zuid Afrika wonen 55 miljoen mensen en het aantal moorden in 2017 was 19.000…" at bounding box center [219, 208] width 246 height 213
click at [206, 203] on div "b 210%" at bounding box center [219, 206] width 233 height 6
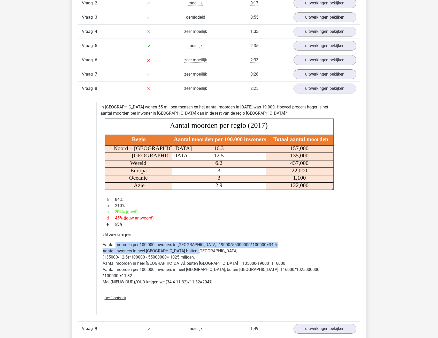
drag, startPoint x: 120, startPoint y: 245, endPoint x: 198, endPoint y: 249, distance: 77.7
click at [198, 249] on p "Aantal moorden per 100.000 inwoners in Zuid Afrika: 19000/55000000*100000=34.5 …" at bounding box center [219, 263] width 233 height 43
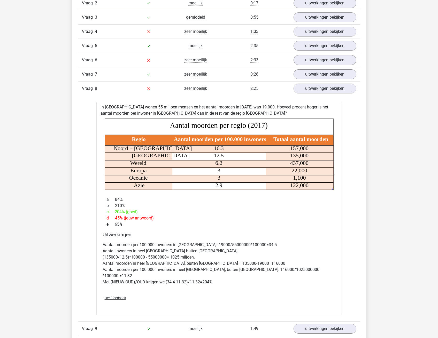
drag, startPoint x: 198, startPoint y: 249, endPoint x: 199, endPoint y: 266, distance: 17.4
click at [199, 266] on p "Aantal moorden per 100.000 inwoners in Zuid Afrika: 19000/55000000*100000=34.5 …" at bounding box center [219, 263] width 233 height 43
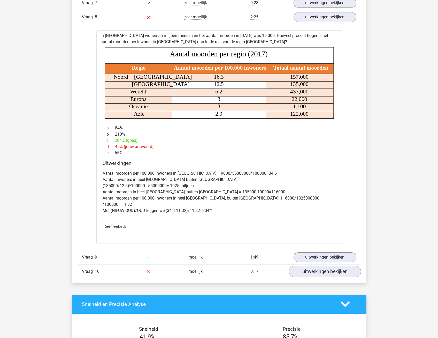
scroll to position [440, 0]
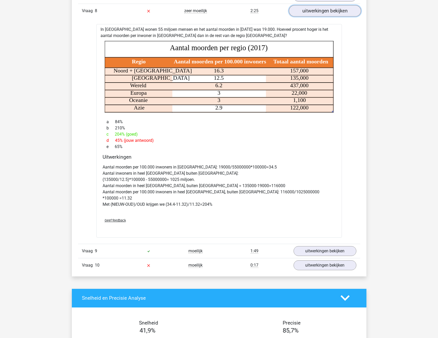
click at [305, 12] on link "uitwerkingen bekijken" at bounding box center [325, 10] width 72 height 11
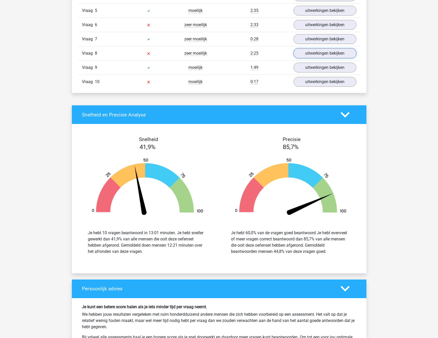
scroll to position [388, 0]
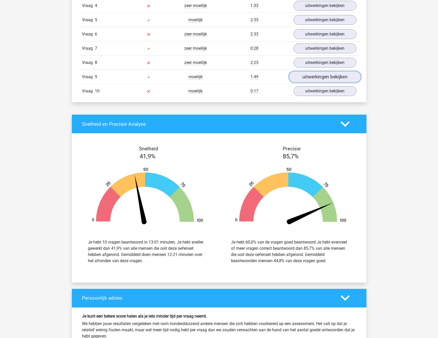
click at [313, 78] on link "uitwerkingen bekijken" at bounding box center [325, 76] width 72 height 11
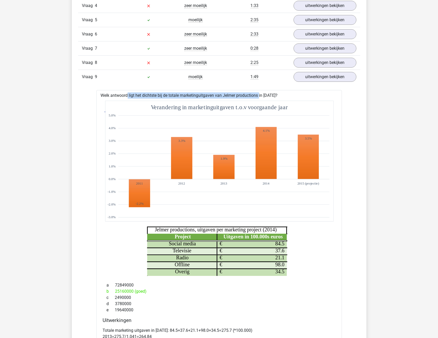
drag, startPoint x: 114, startPoint y: 94, endPoint x: 243, endPoint y: 95, distance: 129.1
click at [243, 95] on div "Welk antwoord ligt het dichtste bij de totale marketinguitgaven van Jelmer prod…" at bounding box center [219, 236] width 246 height 292
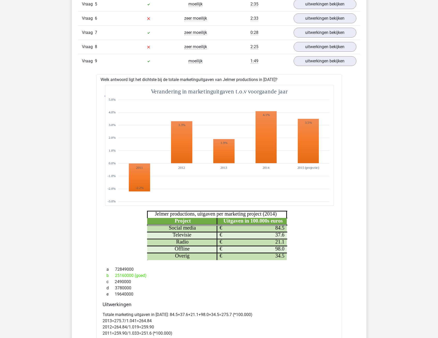
scroll to position [414, 0]
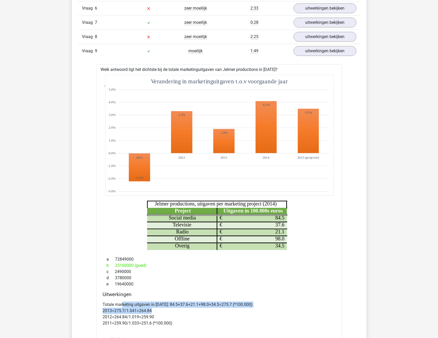
drag, startPoint x: 122, startPoint y: 304, endPoint x: 211, endPoint y: 309, distance: 88.3
click at [211, 309] on p "Totale marketing uitgaven in 2014: 84.5+37.6+21.1+98.0+34.5=275.7 (*100.000) 20…" at bounding box center [219, 313] width 233 height 25
drag, startPoint x: 211, startPoint y: 309, endPoint x: 198, endPoint y: 316, distance: 14.7
click at [204, 319] on p "Totale marketing uitgaven in 2014: 84.5+37.6+21.1+98.0+34.5=275.7 (*100.000) 20…" at bounding box center [219, 313] width 233 height 25
drag, startPoint x: 155, startPoint y: 305, endPoint x: 243, endPoint y: 304, distance: 87.7
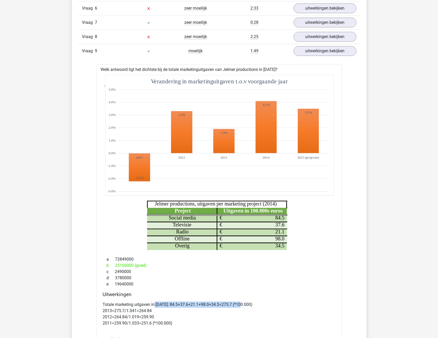
click at [243, 304] on p "Totale marketing uitgaven in 2014: 84.5+37.6+21.1+98.0+34.5=275.7 (*100.000) 20…" at bounding box center [219, 313] width 233 height 25
drag, startPoint x: 243, startPoint y: 304, endPoint x: 237, endPoint y: 317, distance: 13.4
click at [238, 317] on p "Totale marketing uitgaven in 2014: 84.5+37.6+21.1+98.0+34.5=275.7 (*100.000) 20…" at bounding box center [219, 313] width 233 height 25
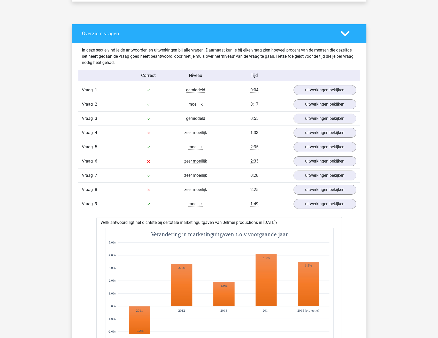
scroll to position [259, 0]
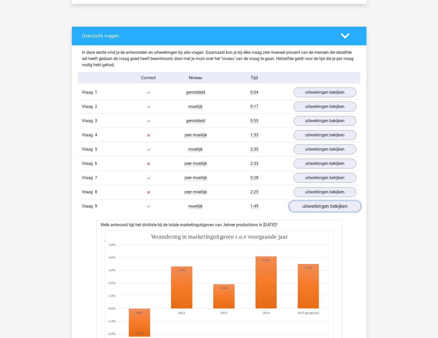
click at [310, 210] on link "uitwerkingen bekijken" at bounding box center [325, 206] width 72 height 11
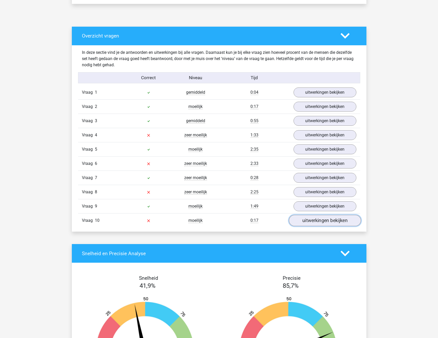
click at [308, 219] on link "uitwerkingen bekijken" at bounding box center [325, 220] width 72 height 11
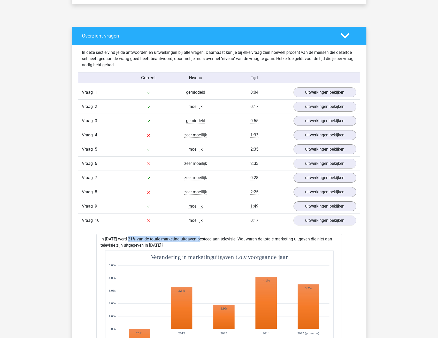
drag, startPoint x: 113, startPoint y: 236, endPoint x: 183, endPoint y: 237, distance: 70.4
drag, startPoint x: 183, startPoint y: 237, endPoint x: 183, endPoint y: 242, distance: 4.9
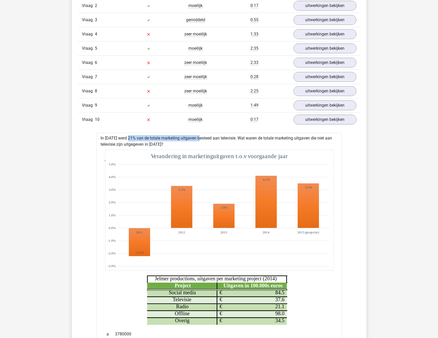
scroll to position [362, 0]
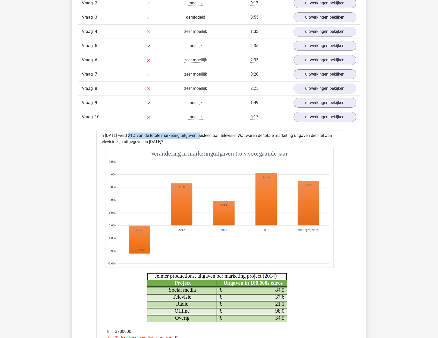
click at [136, 133] on div "In 2013 werd 21% van de totale marketing uitgaven besteed aan televisie. Wat wa…" at bounding box center [219, 276] width 246 height 292
drag, startPoint x: 110, startPoint y: 135, endPoint x: 206, endPoint y: 141, distance: 96.1
click at [206, 141] on div "In 2013 werd 21% van de totale marketing uitgaven besteed aan televisie. Wat wa…" at bounding box center [219, 276] width 246 height 292
drag, startPoint x: 103, startPoint y: 143, endPoint x: 156, endPoint y: 144, distance: 52.3
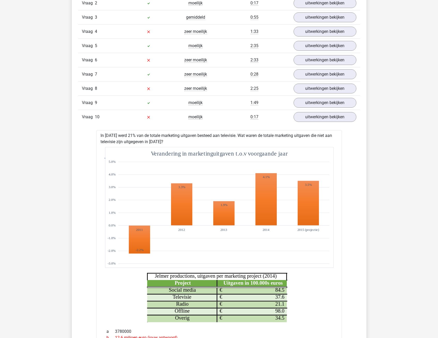
click at [156, 144] on div "In 2013 werd 21% van de totale marketing uitgaven besteed aan televisie. Wat wa…" at bounding box center [219, 276] width 246 height 292
drag, startPoint x: 156, startPoint y: 144, endPoint x: 173, endPoint y: 142, distance: 16.9
click at [173, 142] on div "In 2013 werd 21% van de totale marketing uitgaven besteed aan televisie. Wat wa…" at bounding box center [219, 276] width 246 height 292
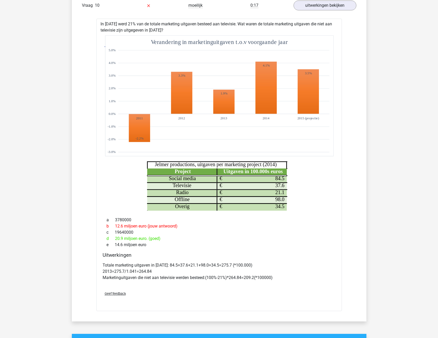
scroll to position [491, 0]
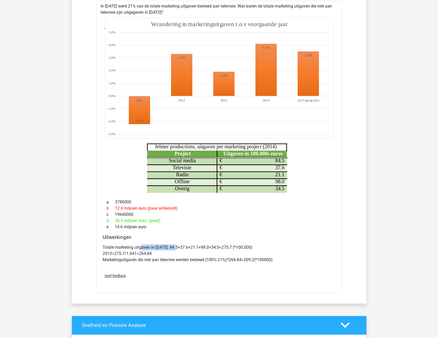
drag, startPoint x: 142, startPoint y: 246, endPoint x: 178, endPoint y: 246, distance: 35.9
click at [178, 246] on p "Totale marketing uitgaven in 2014: 84.5+37.6+21.1+98.0+34.5=275.7 (*100.000) 20…" at bounding box center [219, 253] width 233 height 19
drag, startPoint x: 178, startPoint y: 246, endPoint x: 177, endPoint y: 256, distance: 9.8
click at [177, 256] on p "Totale marketing uitgaven in 2014: 84.5+37.6+21.1+98.0+34.5=275.7 (*100.000) 20…" at bounding box center [219, 253] width 233 height 19
drag, startPoint x: 219, startPoint y: 247, endPoint x: 248, endPoint y: 245, distance: 29.0
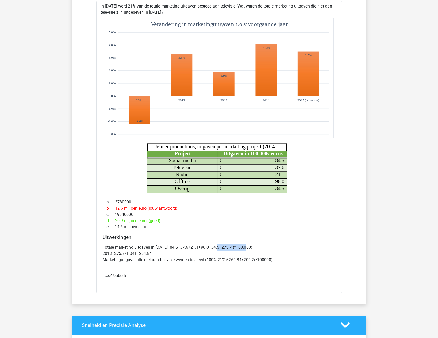
click at [248, 245] on p "Totale marketing uitgaven in 2014: 84.5+37.6+21.1+98.0+34.5=275.7 (*100.000) 20…" at bounding box center [219, 253] width 233 height 19
drag, startPoint x: 248, startPoint y: 245, endPoint x: 300, endPoint y: 252, distance: 51.9
click at [302, 253] on p "Totale marketing uitgaven in 2014: 84.5+37.6+21.1+98.0+34.5=275.7 (*100.000) 20…" at bounding box center [219, 253] width 233 height 19
drag, startPoint x: 152, startPoint y: 253, endPoint x: 144, endPoint y: 253, distance: 8.3
click at [144, 253] on p "Totale marketing uitgaven in 2014: 84.5+37.6+21.1+98.0+34.5=275.7 (*100.000) 20…" at bounding box center [219, 253] width 233 height 19
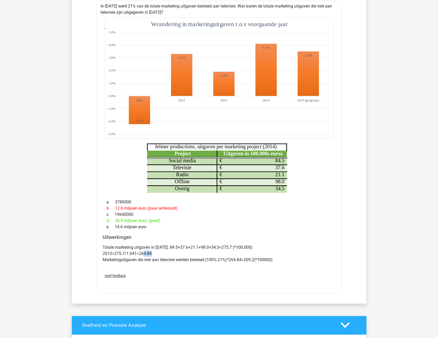
click at [144, 253] on p "Totale marketing uitgaven in 2014: 84.5+37.6+21.1+98.0+34.5=275.7 (*100.000) 20…" at bounding box center [219, 253] width 233 height 19
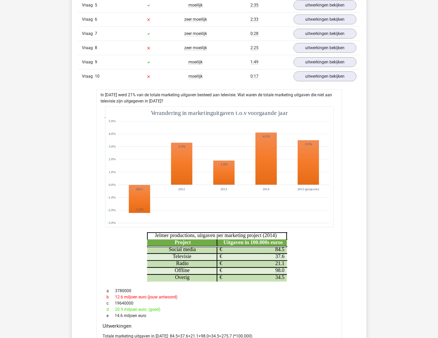
scroll to position [388, 0]
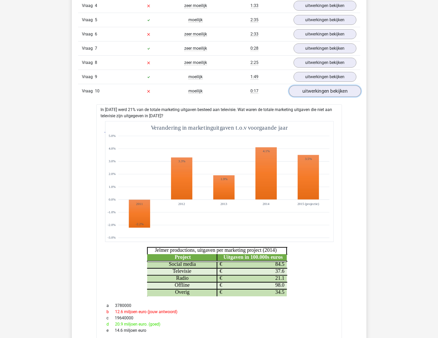
click at [332, 92] on link "uitwerkingen bekijken" at bounding box center [325, 91] width 72 height 11
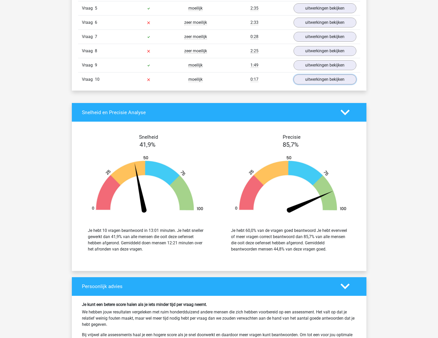
scroll to position [414, 0]
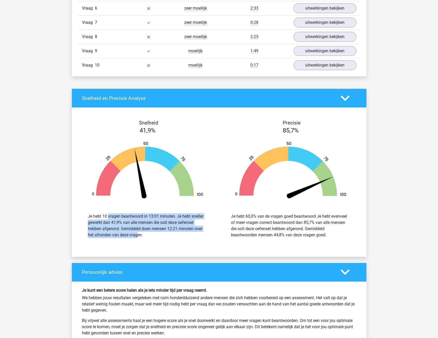
drag, startPoint x: 108, startPoint y: 218, endPoint x: 109, endPoint y: 232, distance: 14.8
click at [109, 232] on div "Je hebt 10 vragen beantwoord in 13:01 minuten. Je hebt sneller gewerkt dan 41,9…" at bounding box center [147, 225] width 119 height 25
drag, startPoint x: 109, startPoint y: 232, endPoint x: 107, endPoint y: 236, distance: 4.1
click at [107, 237] on div "Je hebt 10 vragen beantwoord in 13:01 minuten. Je hebt sneller gewerkt dan 41,9…" at bounding box center [147, 225] width 119 height 25
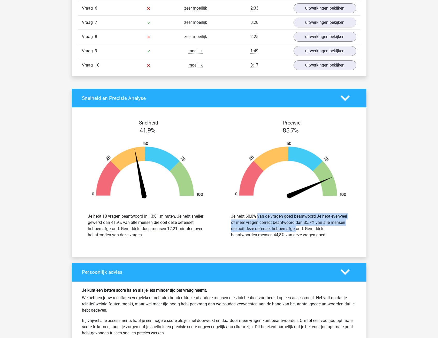
drag, startPoint x: 245, startPoint y: 213, endPoint x: 268, endPoint y: 230, distance: 28.9
click at [268, 230] on div "Je hebt 60,0% van de vragen goed beantwoord Je hebt evenveel of meer vragen cor…" at bounding box center [291, 225] width 136 height 37
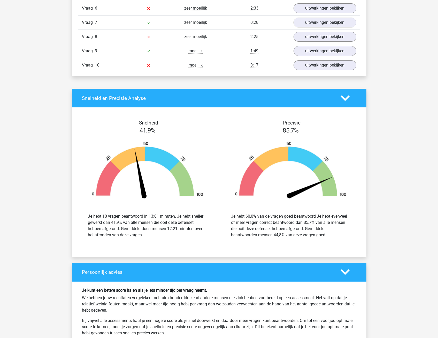
drag, startPoint x: 268, startPoint y: 230, endPoint x: 259, endPoint y: 237, distance: 11.7
click at [264, 242] on div "Je hebt 60,0% van de vragen goed beantwoord Je hebt evenveel of meer vragen cor…" at bounding box center [291, 225] width 136 height 37
drag, startPoint x: 250, startPoint y: 223, endPoint x: 323, endPoint y: 235, distance: 74.6
click at [323, 235] on div "Je hebt 60,0% van de vragen goed beantwoord Je hebt evenveel of meer vragen cor…" at bounding box center [290, 225] width 119 height 25
drag, startPoint x: 323, startPoint y: 235, endPoint x: 307, endPoint y: 241, distance: 17.2
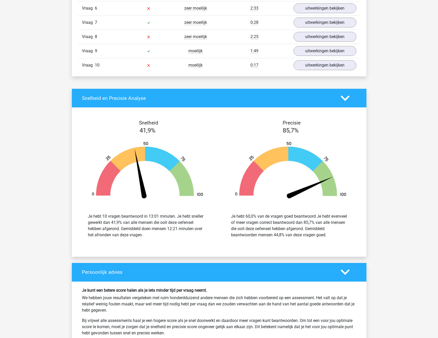
click at [309, 241] on div "Je hebt 60,0% van de vragen goed beantwoord Je hebt evenveel of meer vragen cor…" at bounding box center [291, 225] width 136 height 37
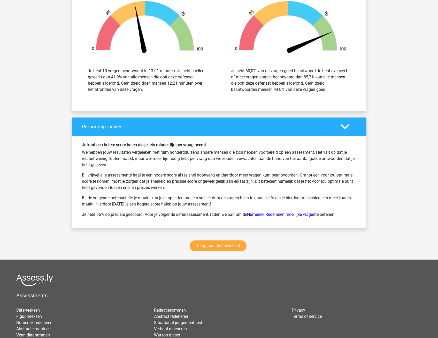
scroll to position [569, 0]
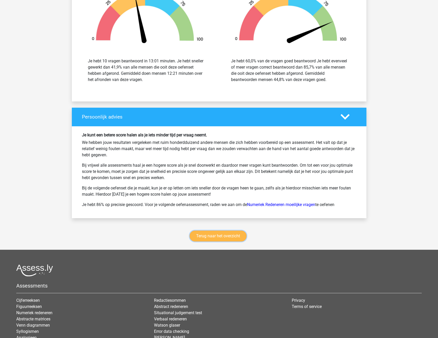
click at [221, 234] on link "Terug naar het overzicht" at bounding box center [218, 235] width 57 height 11
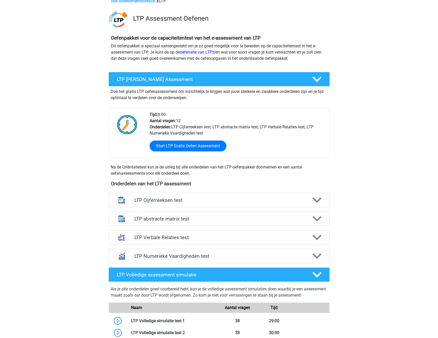
scroll to position [52, 0]
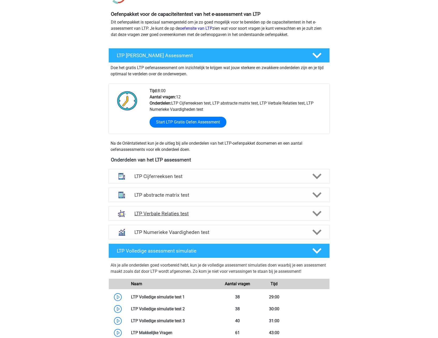
click at [320, 212] on polygon at bounding box center [317, 214] width 9 height 6
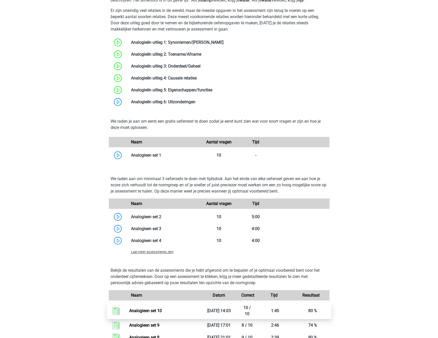
scroll to position [362, 0]
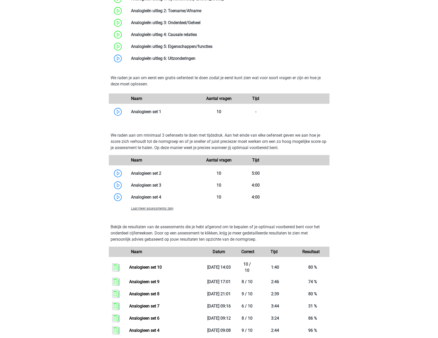
click at [147, 208] on span "Laat meer assessments zien" at bounding box center [152, 208] width 42 height 4
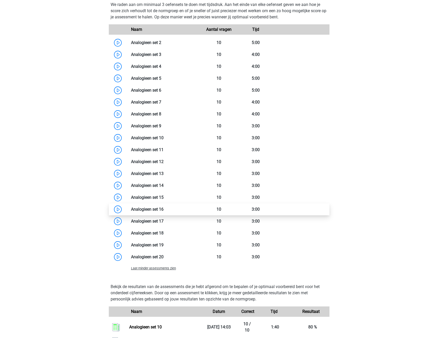
scroll to position [491, 0]
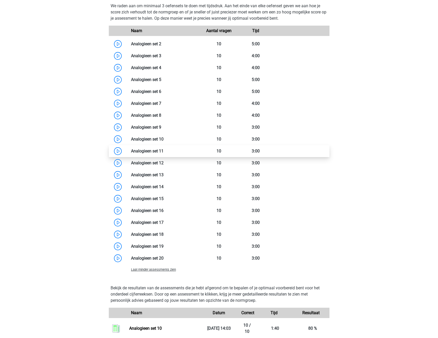
click at [164, 148] on link at bounding box center [164, 150] width 0 height 5
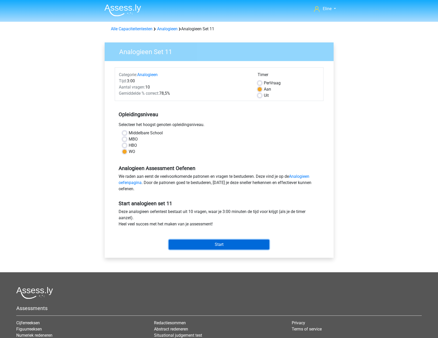
click at [203, 245] on input "Start" at bounding box center [219, 244] width 101 height 10
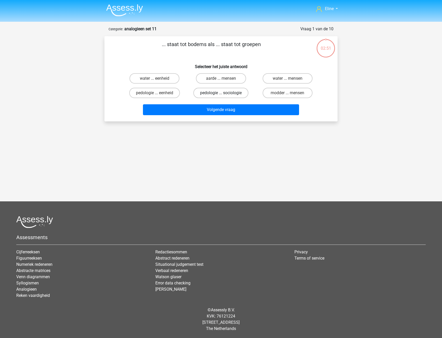
click at [219, 91] on label "pedologie ... sociologie" at bounding box center [220, 93] width 55 height 10
click at [221, 93] on input "pedologie ... sociologie" at bounding box center [222, 94] width 3 height 3
radio input "true"
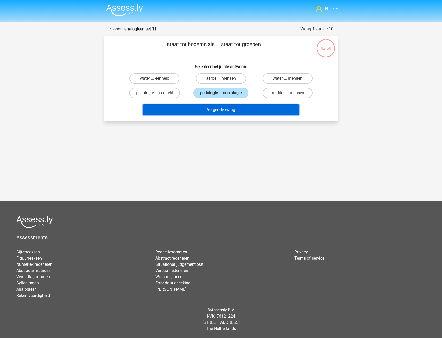
click at [219, 111] on button "Volgende vraag" at bounding box center [221, 109] width 156 height 11
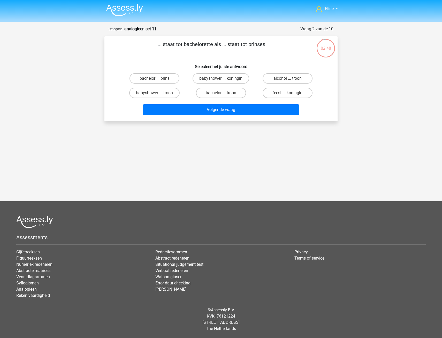
click at [157, 80] on input "bachelor ... prins" at bounding box center [156, 79] width 3 height 3
radio input "true"
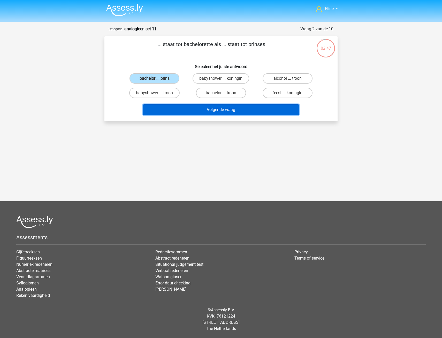
click at [177, 108] on button "Volgende vraag" at bounding box center [221, 109] width 156 height 11
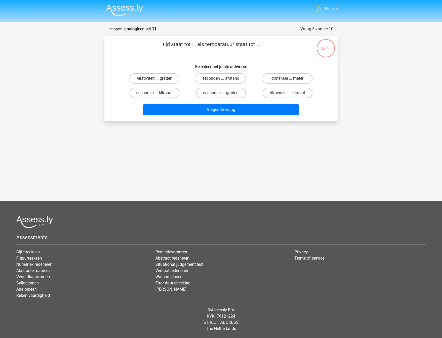
click at [230, 92] on label "seconden ... graden" at bounding box center [221, 93] width 50 height 10
click at [224, 93] on input "seconden ... graden" at bounding box center [222, 94] width 3 height 3
radio input "true"
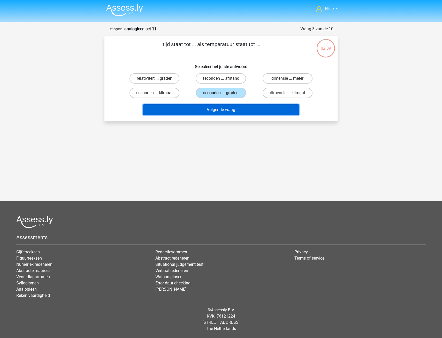
click at [230, 110] on button "Volgende vraag" at bounding box center [221, 109] width 156 height 11
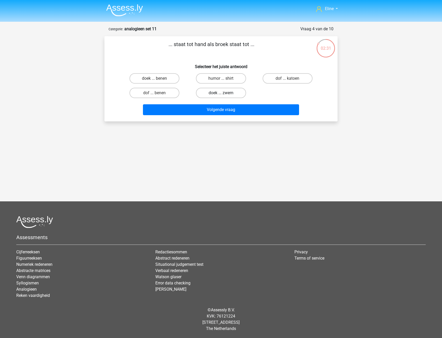
click at [232, 94] on label "doek ... zwem" at bounding box center [221, 93] width 50 height 10
click at [224, 94] on input "doek ... zwem" at bounding box center [222, 94] width 3 height 3
radio input "true"
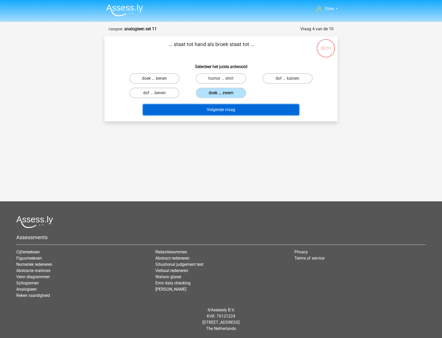
click at [233, 110] on button "Volgende vraag" at bounding box center [221, 109] width 156 height 11
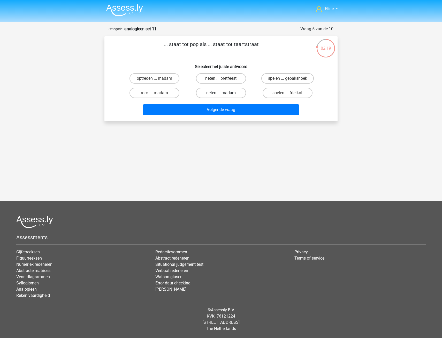
click at [227, 93] on label "neten ... madam" at bounding box center [221, 93] width 50 height 10
click at [224, 93] on input "neten ... madam" at bounding box center [222, 94] width 3 height 3
radio input "true"
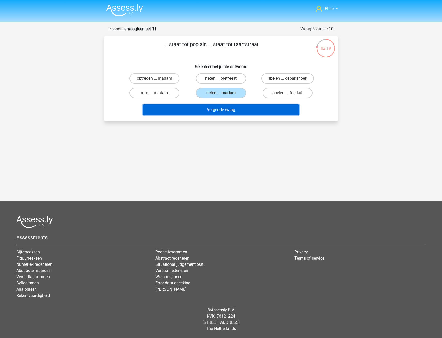
click at [228, 109] on button "Volgende vraag" at bounding box center [221, 109] width 156 height 11
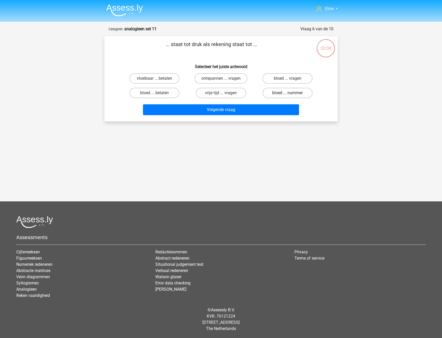
click at [284, 93] on label "bloed ... nummer" at bounding box center [288, 93] width 50 height 10
click at [288, 93] on input "bloed ... nummer" at bounding box center [289, 94] width 3 height 3
radio input "true"
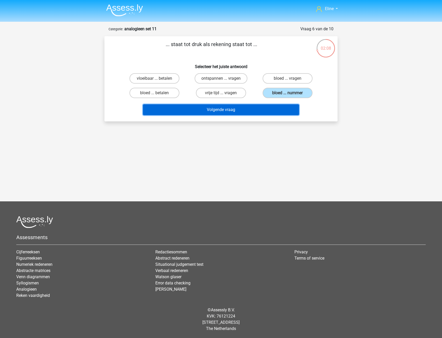
click at [255, 109] on button "Volgende vraag" at bounding box center [221, 109] width 156 height 11
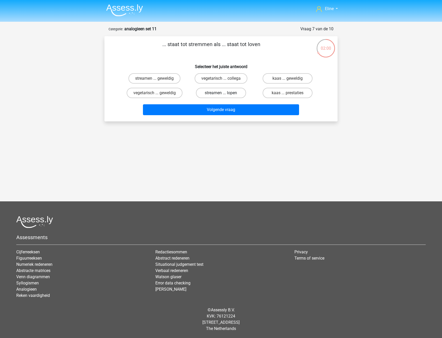
click at [236, 93] on label "streamen ... lopen" at bounding box center [221, 93] width 50 height 10
click at [224, 93] on input "streamen ... lopen" at bounding box center [222, 94] width 3 height 3
radio input "true"
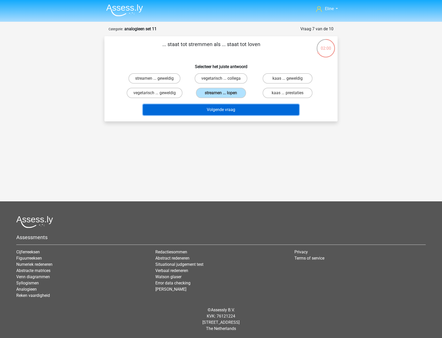
click at [237, 106] on button "Volgende vraag" at bounding box center [221, 109] width 156 height 11
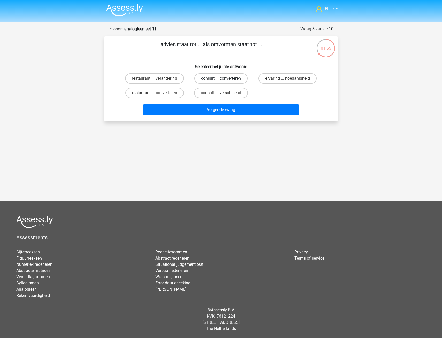
click at [227, 80] on label "consult ... converteren" at bounding box center [220, 78] width 53 height 10
click at [224, 80] on input "consult ... converteren" at bounding box center [222, 79] width 3 height 3
radio input "true"
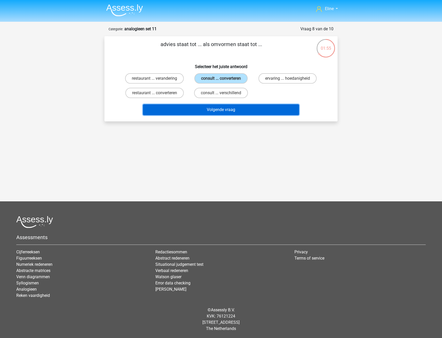
click at [227, 110] on button "Volgende vraag" at bounding box center [221, 109] width 156 height 11
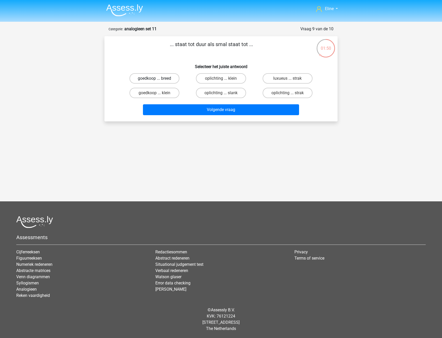
click at [150, 79] on label "goedkoop ... breed" at bounding box center [155, 78] width 50 height 10
click at [155, 79] on input "goedkoop ... breed" at bounding box center [156, 79] width 3 height 3
radio input "true"
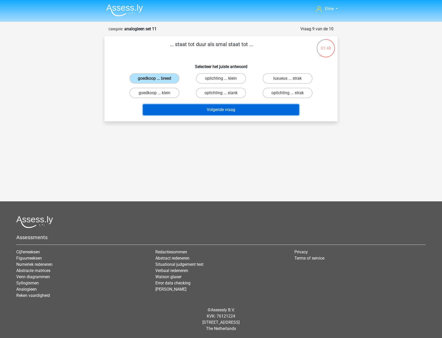
click at [201, 111] on button "Volgende vraag" at bounding box center [221, 109] width 156 height 11
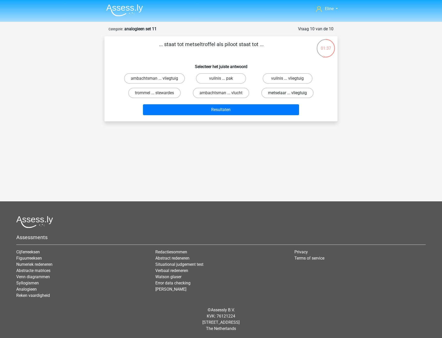
click at [294, 94] on label "metselaar ... vliegtuig" at bounding box center [287, 93] width 52 height 10
click at [291, 94] on input "metselaar ... vliegtuig" at bounding box center [289, 94] width 3 height 3
radio input "true"
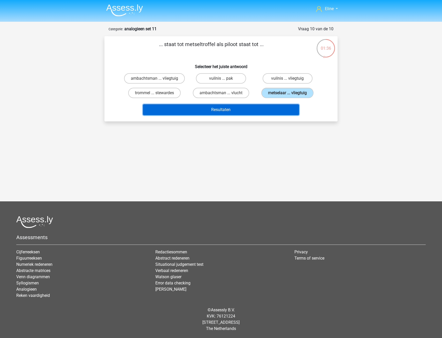
click at [270, 111] on button "Resultaten" at bounding box center [221, 109] width 156 height 11
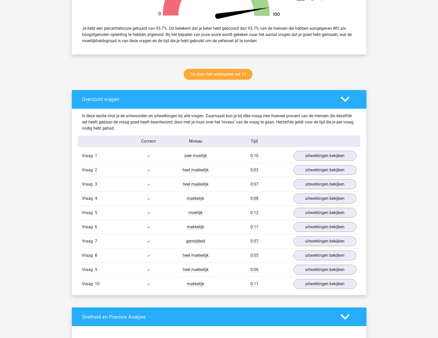
scroll to position [233, 0]
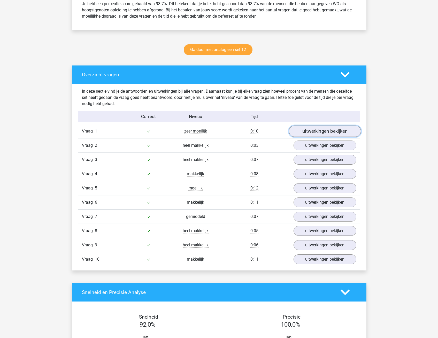
click at [322, 134] on link "uitwerkingen bekijken" at bounding box center [325, 131] width 72 height 11
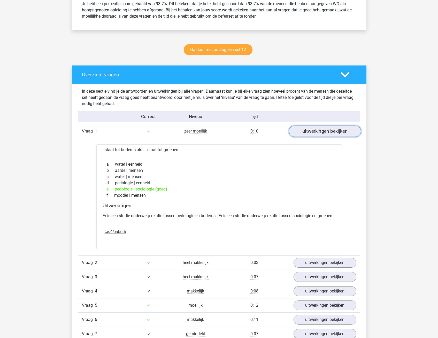
click at [322, 134] on link "uitwerkingen bekijken" at bounding box center [325, 131] width 72 height 11
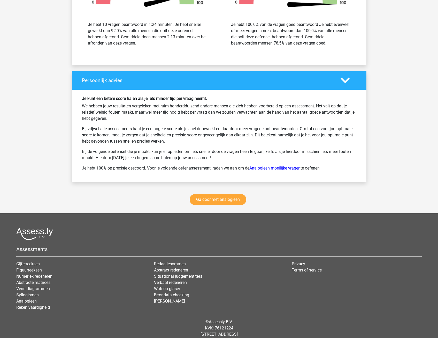
scroll to position [630, 0]
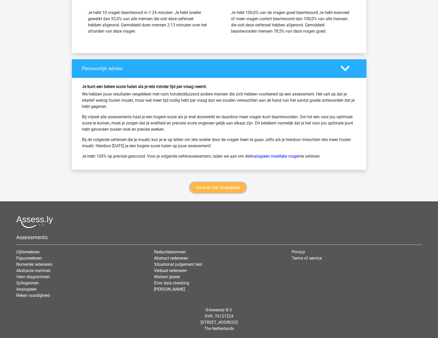
click at [218, 190] on link "Ga door met analogieen" at bounding box center [218, 187] width 57 height 11
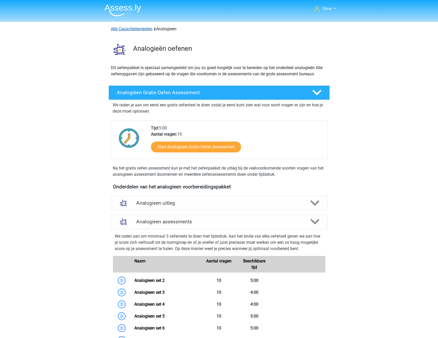
click at [141, 29] on link "Alle Capaciteitentesten" at bounding box center [132, 28] width 42 height 5
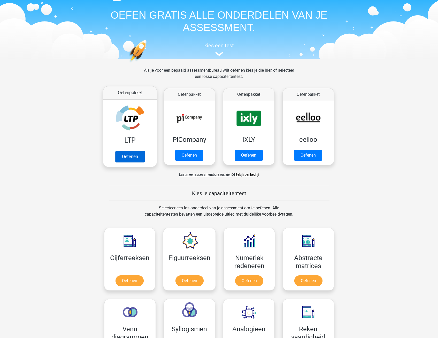
scroll to position [26, 0]
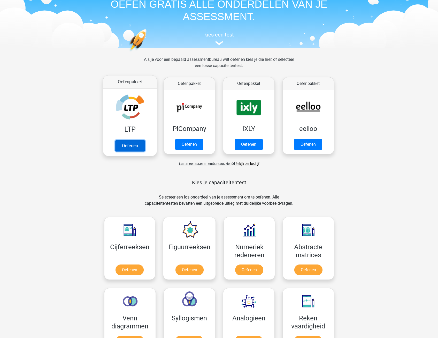
click at [137, 140] on link "Oefenen" at bounding box center [129, 145] width 29 height 11
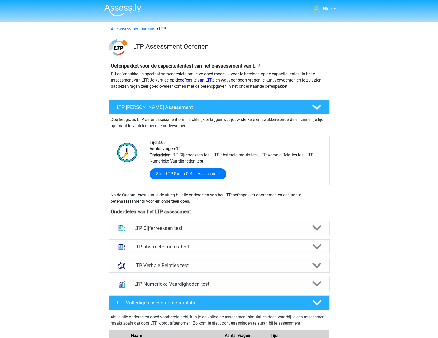
click at [163, 243] on div "LTP abstracte matrix test" at bounding box center [219, 246] width 221 height 14
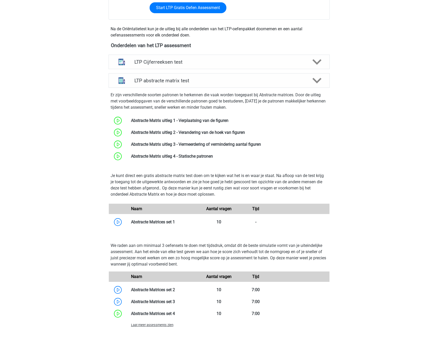
scroll to position [207, 0]
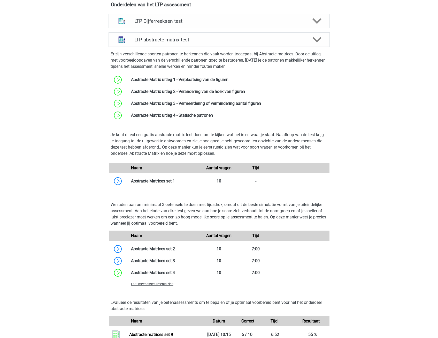
click at [145, 281] on div "Laat meer assessments zien" at bounding box center [164, 284] width 74 height 6
click at [144, 285] on span "Laat meer assessments zien" at bounding box center [152, 284] width 42 height 4
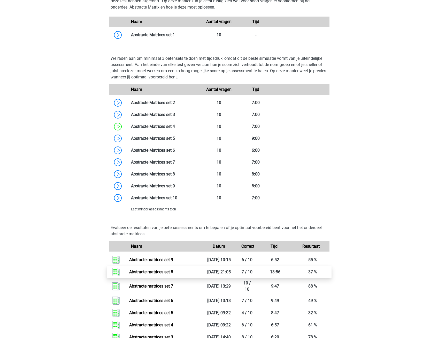
scroll to position [362, 0]
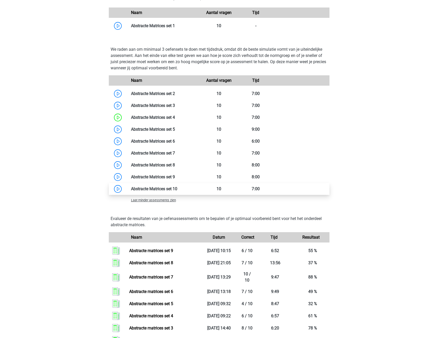
click at [177, 187] on link at bounding box center [177, 188] width 0 height 5
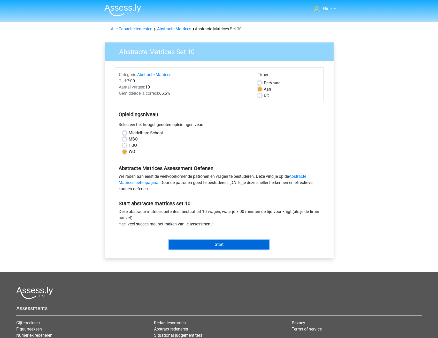
click at [180, 246] on input "Start" at bounding box center [219, 244] width 101 height 10
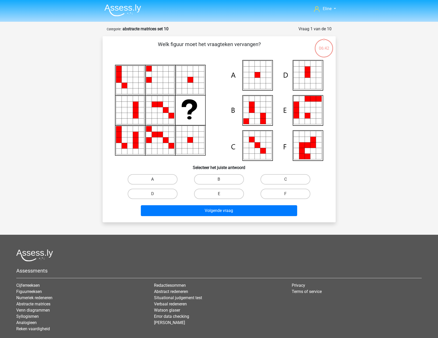
click at [153, 176] on label "A" at bounding box center [153, 179] width 50 height 10
click at [153, 179] on input "A" at bounding box center [154, 180] width 3 height 3
radio input "true"
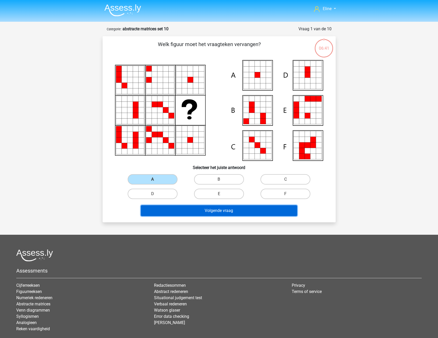
click at [167, 214] on button "Volgende vraag" at bounding box center [219, 210] width 156 height 11
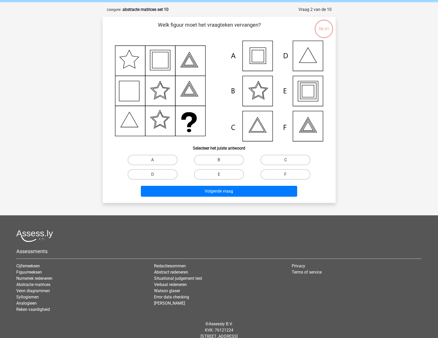
scroll to position [26, 0]
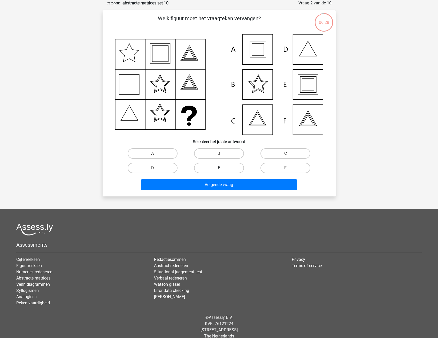
click at [236, 165] on label "E" at bounding box center [219, 168] width 50 height 10
click at [222, 168] on input "E" at bounding box center [220, 169] width 3 height 3
radio input "true"
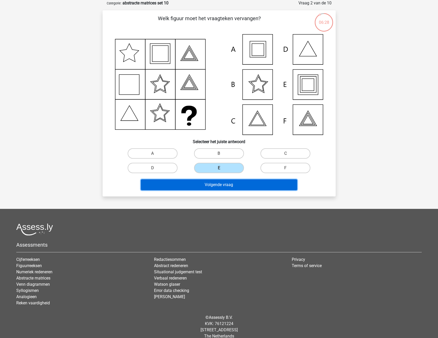
click at [231, 183] on button "Volgende vraag" at bounding box center [219, 184] width 156 height 11
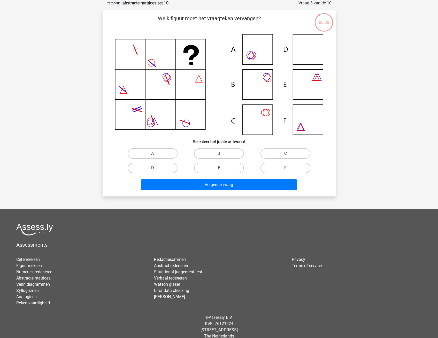
click at [158, 168] on label "D" at bounding box center [153, 168] width 50 height 10
click at [156, 168] on input "D" at bounding box center [154, 169] width 3 height 3
radio input "true"
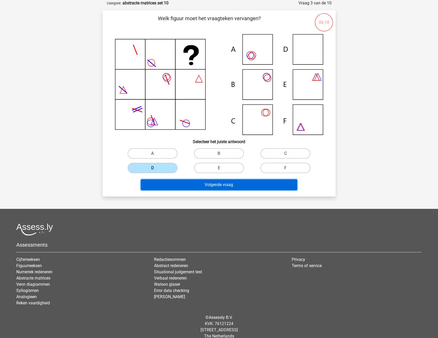
click at [177, 184] on button "Volgende vraag" at bounding box center [219, 184] width 156 height 11
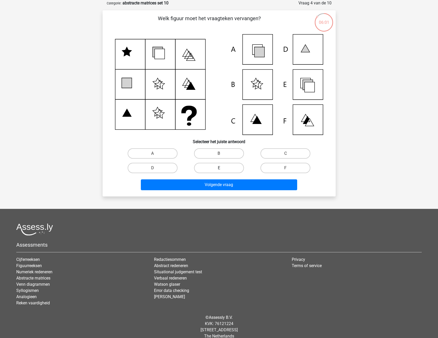
drag, startPoint x: 211, startPoint y: 167, endPoint x: 209, endPoint y: 179, distance: 12.0
click at [211, 167] on label "E" at bounding box center [219, 168] width 50 height 10
click at [219, 168] on input "E" at bounding box center [220, 169] width 3 height 3
radio input "true"
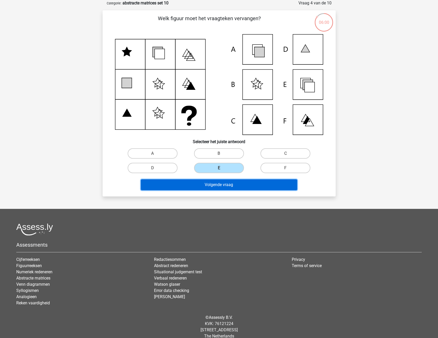
click at [207, 186] on button "Volgende vraag" at bounding box center [219, 184] width 156 height 11
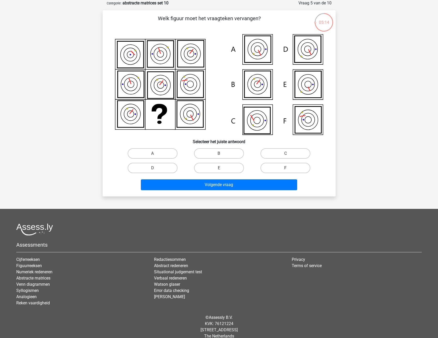
click at [282, 166] on label "F" at bounding box center [286, 168] width 50 height 10
click at [286, 168] on input "F" at bounding box center [287, 169] width 3 height 3
radio input "true"
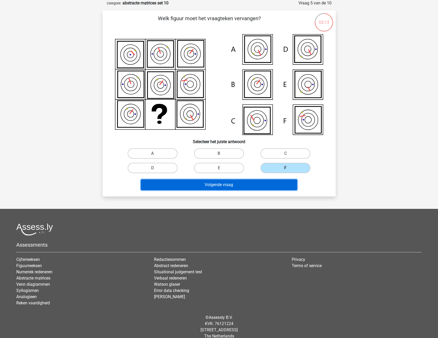
click at [269, 190] on button "Volgende vraag" at bounding box center [219, 184] width 156 height 11
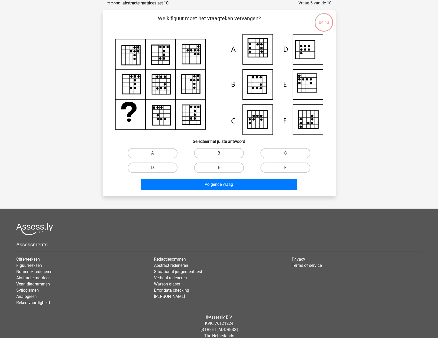
click at [227, 154] on label "B" at bounding box center [219, 153] width 50 height 10
click at [222, 154] on input "B" at bounding box center [220, 154] width 3 height 3
radio input "true"
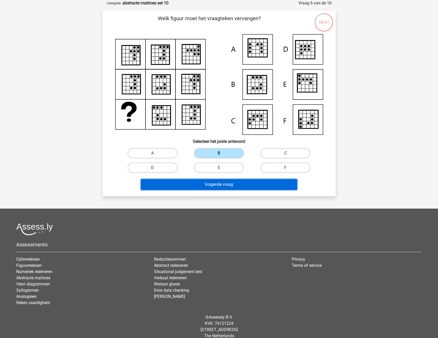
click at [217, 186] on button "Volgende vraag" at bounding box center [219, 184] width 156 height 11
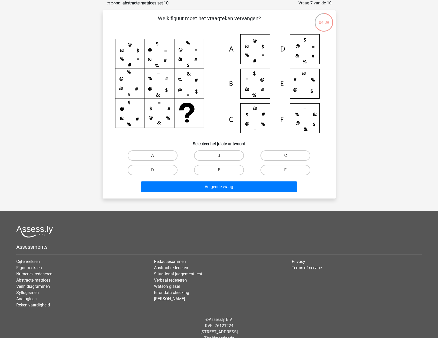
drag, startPoint x: 166, startPoint y: 18, endPoint x: 230, endPoint y: 17, distance: 64.4
click at [230, 17] on p "Welk figuur moet het vraagteken vervangen?" at bounding box center [209, 22] width 197 height 16
click at [284, 155] on label "C" at bounding box center [286, 155] width 50 height 10
click at [286, 155] on input "C" at bounding box center [287, 156] width 3 height 3
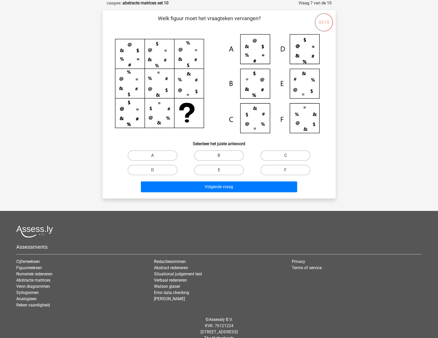
radio input "true"
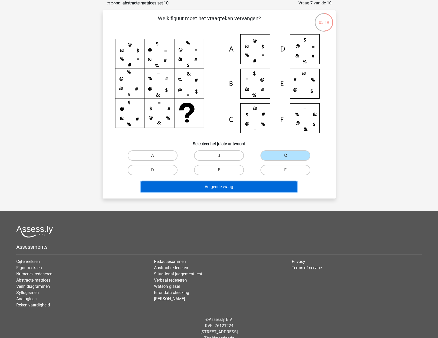
click at [263, 185] on button "Volgende vraag" at bounding box center [219, 186] width 156 height 11
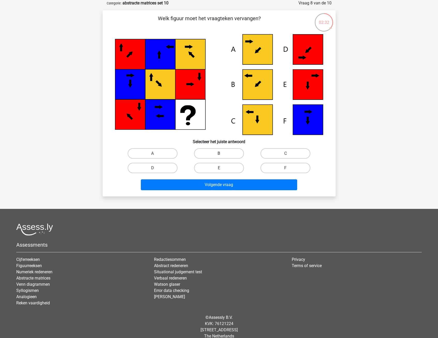
click at [236, 151] on label "B" at bounding box center [219, 153] width 50 height 10
click at [222, 153] on input "B" at bounding box center [220, 154] width 3 height 3
radio input "true"
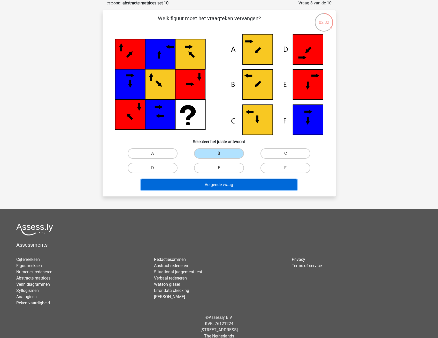
click at [236, 185] on button "Volgende vraag" at bounding box center [219, 184] width 156 height 11
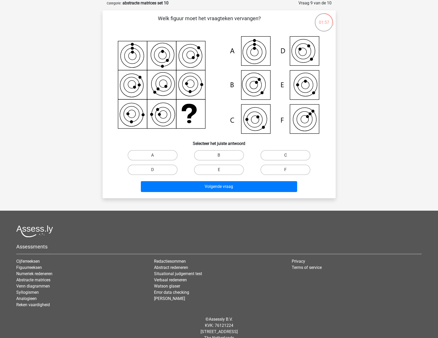
click at [276, 157] on label "C" at bounding box center [286, 155] width 50 height 10
click at [286, 157] on input "C" at bounding box center [287, 156] width 3 height 3
radio input "true"
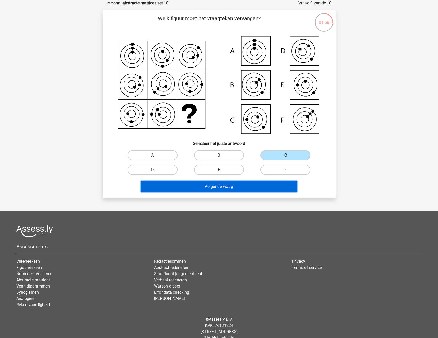
click at [267, 182] on button "Volgende vraag" at bounding box center [219, 186] width 156 height 11
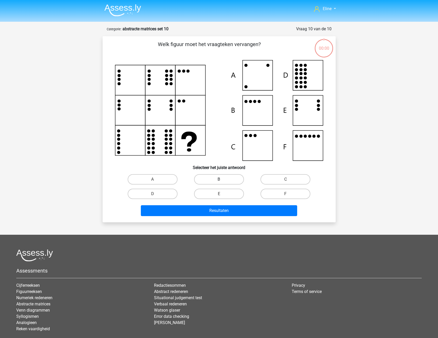
scroll to position [26, 0]
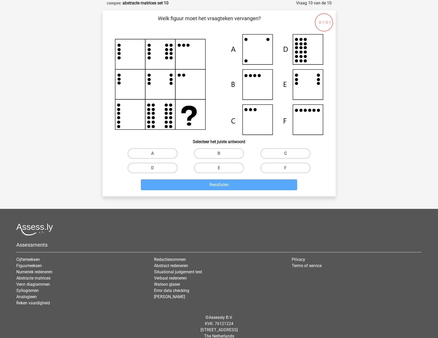
click at [269, 152] on label "C" at bounding box center [286, 153] width 50 height 10
click at [286, 153] on input "C" at bounding box center [287, 154] width 3 height 3
radio input "true"
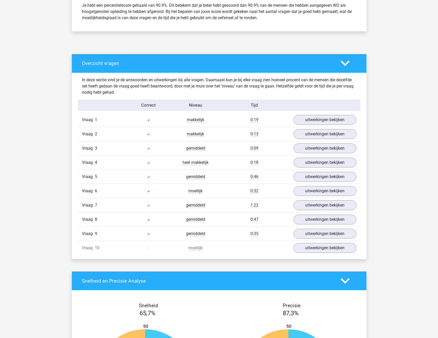
scroll to position [233, 0]
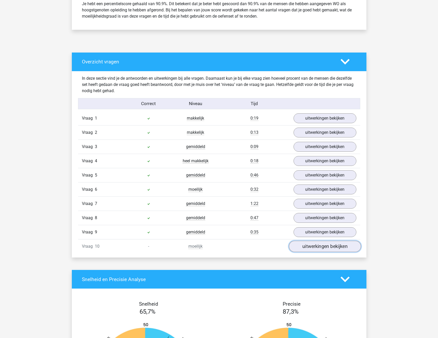
click at [324, 247] on link "uitwerkingen bekijken" at bounding box center [325, 246] width 72 height 11
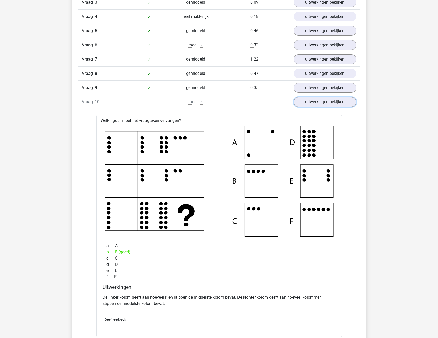
scroll to position [388, 0]
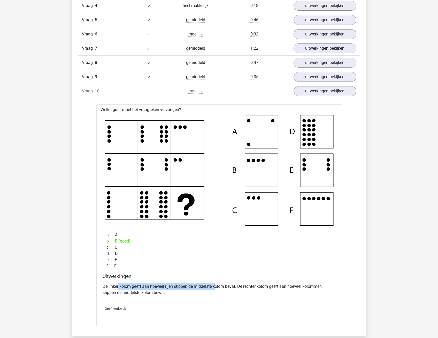
drag, startPoint x: 118, startPoint y: 287, endPoint x: 216, endPoint y: 287, distance: 98.0
click at [216, 287] on p "De linker kolom geeft aan hoeveel rijen stippen de middelste kolom bevat. De re…" at bounding box center [219, 289] width 233 height 12
click at [212, 296] on div "De linker kolom geeft aan hoeveel rijen stippen de middelste kolom bevat. De re…" at bounding box center [219, 291] width 233 height 21
drag, startPoint x: 134, startPoint y: 288, endPoint x: 191, endPoint y: 288, distance: 56.6
click at [191, 288] on p "De linker kolom geeft aan hoeveel rijen stippen de middelste kolom bevat. De re…" at bounding box center [219, 289] width 233 height 12
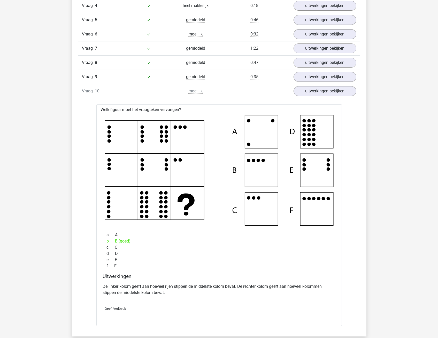
drag, startPoint x: 191, startPoint y: 288, endPoint x: 190, endPoint y: 294, distance: 6.3
click at [190, 294] on p "De linker kolom geeft aan hoeveel rijen stippen de middelste kolom bevat. De re…" at bounding box center [219, 289] width 233 height 12
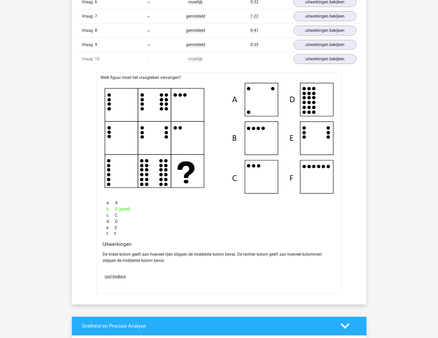
scroll to position [336, 0]
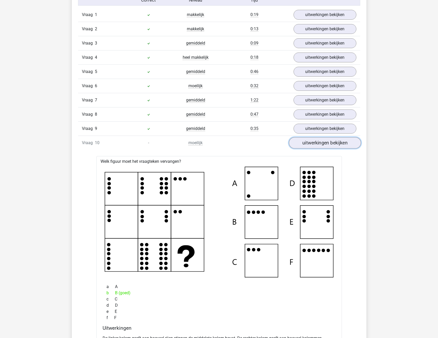
click at [314, 145] on link "uitwerkingen bekijken" at bounding box center [325, 142] width 72 height 11
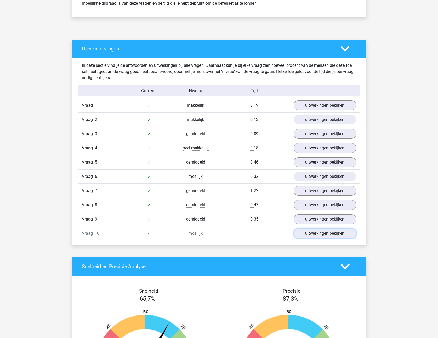
scroll to position [233, 0]
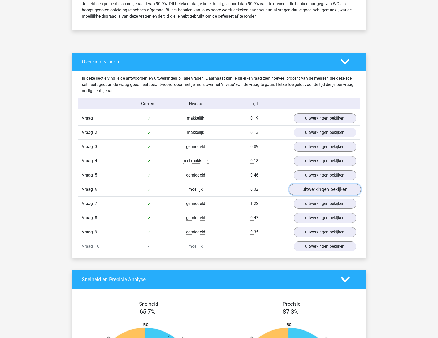
click at [340, 188] on link "uitwerkingen bekijken" at bounding box center [325, 189] width 72 height 11
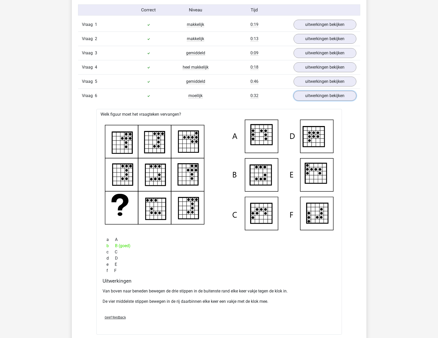
scroll to position [336, 0]
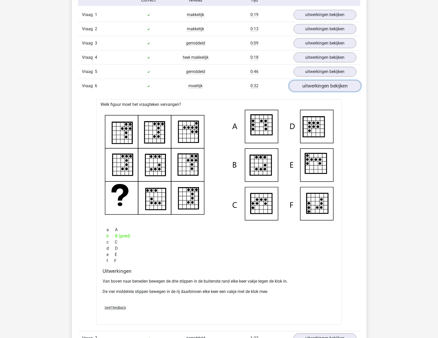
click at [338, 87] on link "uitwerkingen bekijken" at bounding box center [325, 85] width 72 height 11
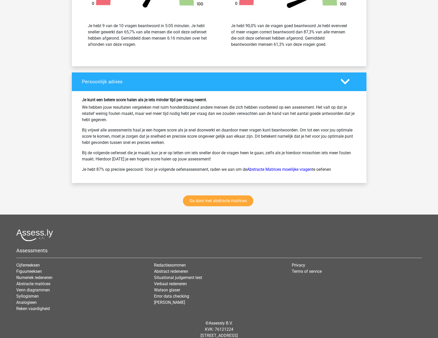
scroll to position [617, 0]
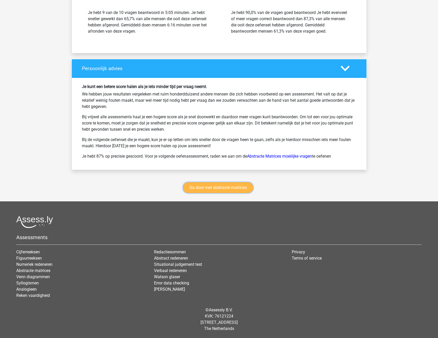
click at [211, 186] on link "Ga door met abstracte matrices" at bounding box center [218, 187] width 70 height 11
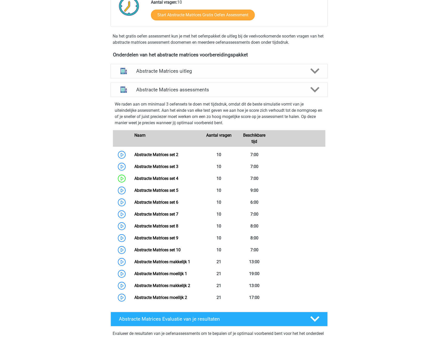
scroll to position [24, 0]
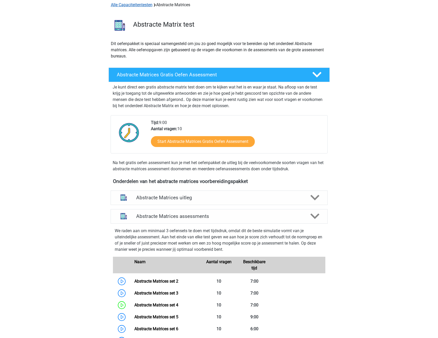
click at [132, 6] on link "Alle Capaciteitentesten" at bounding box center [132, 4] width 42 height 5
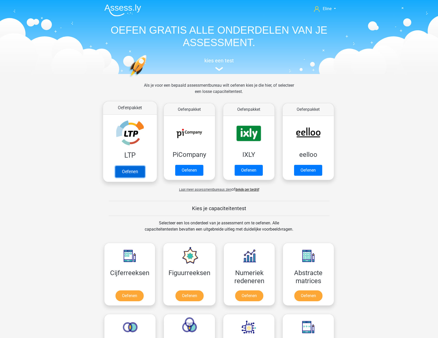
click at [132, 166] on link "Oefenen" at bounding box center [129, 171] width 29 height 11
